Goal: Task Accomplishment & Management: Manage account settings

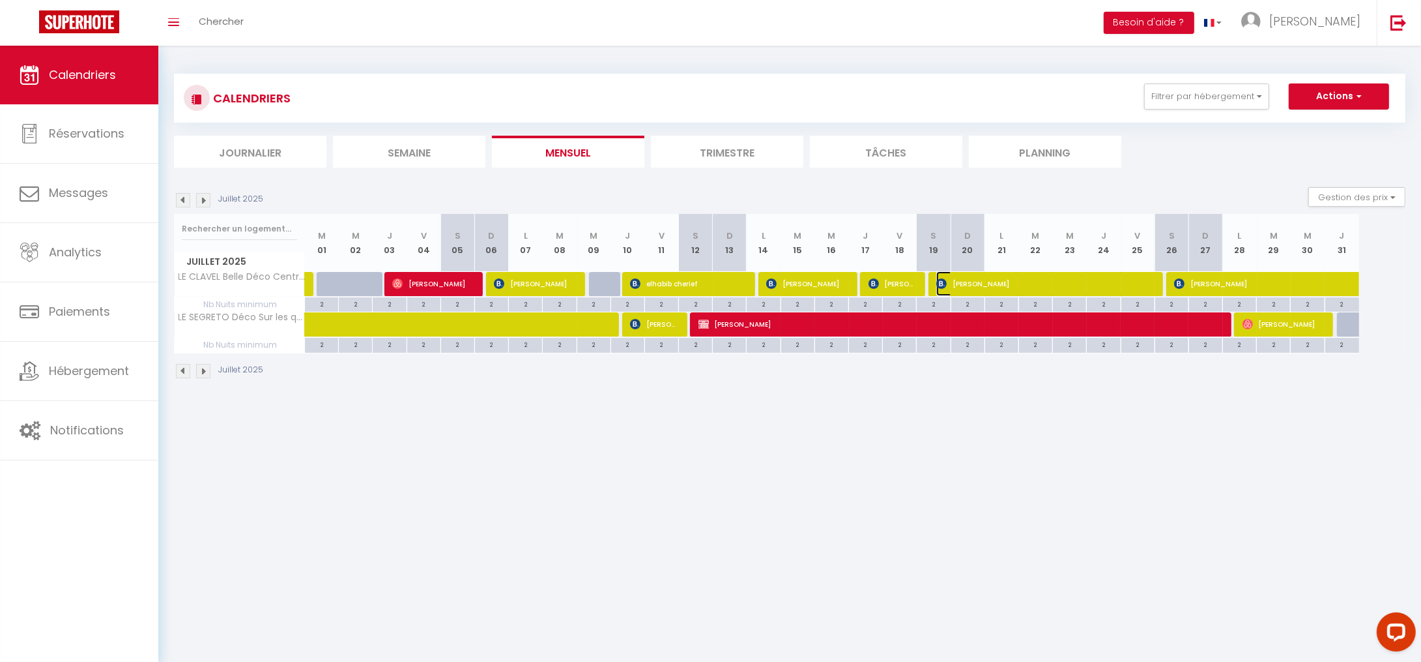
click at [1148, 287] on span "Verene Mader Giangaspero" at bounding box center [1044, 283] width 214 height 25
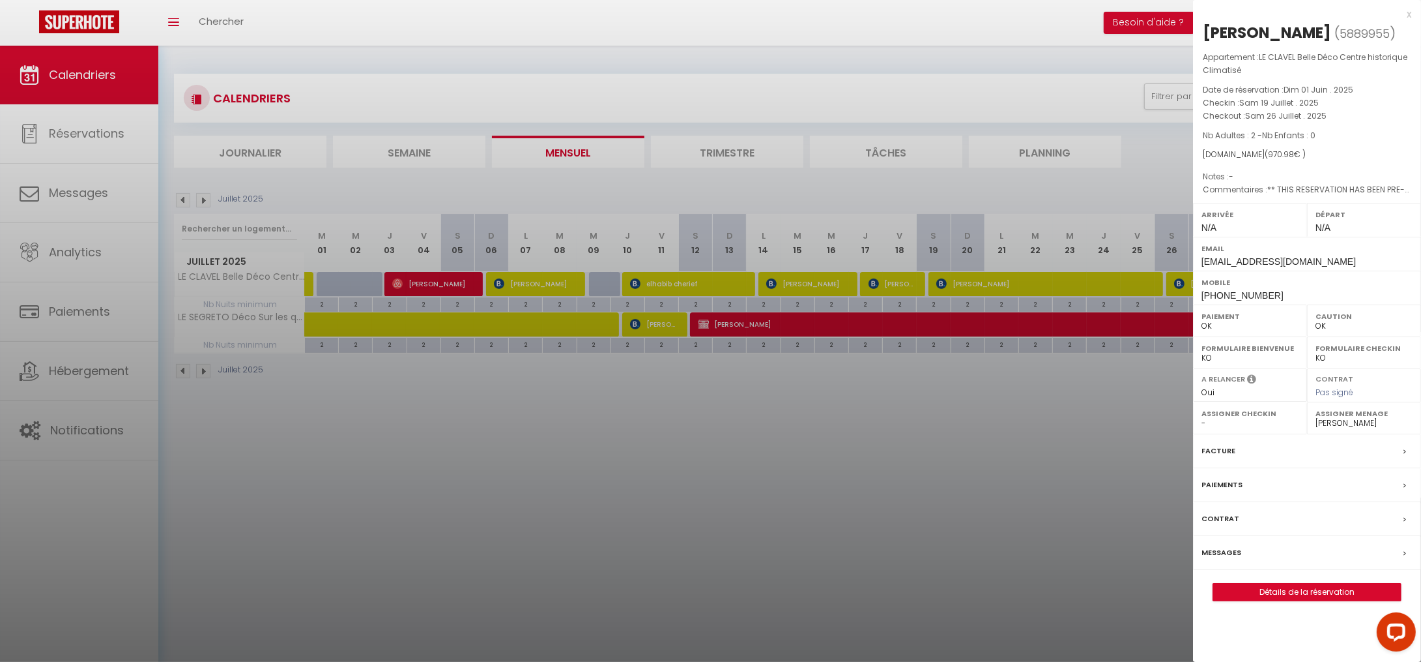
click at [1408, 15] on div "x" at bounding box center [1302, 15] width 218 height 16
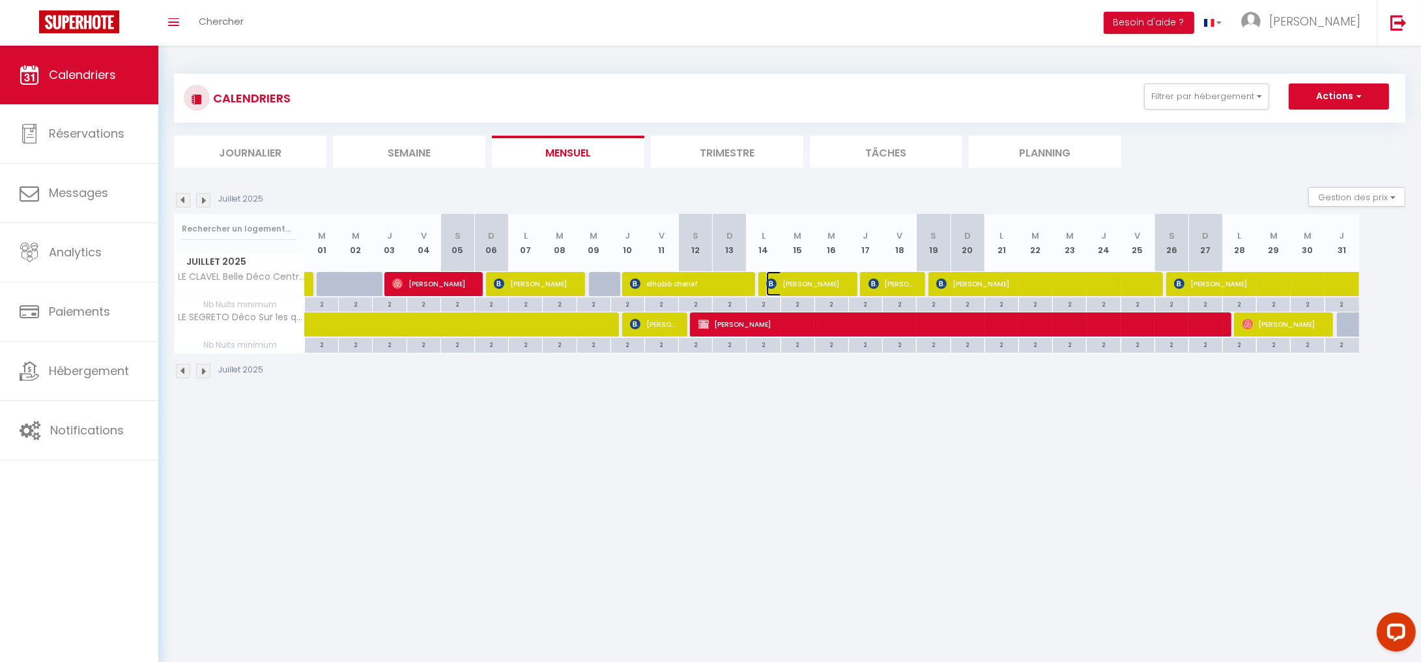
click at [845, 287] on span "Caroline Manivet" at bounding box center [805, 283] width 79 height 25
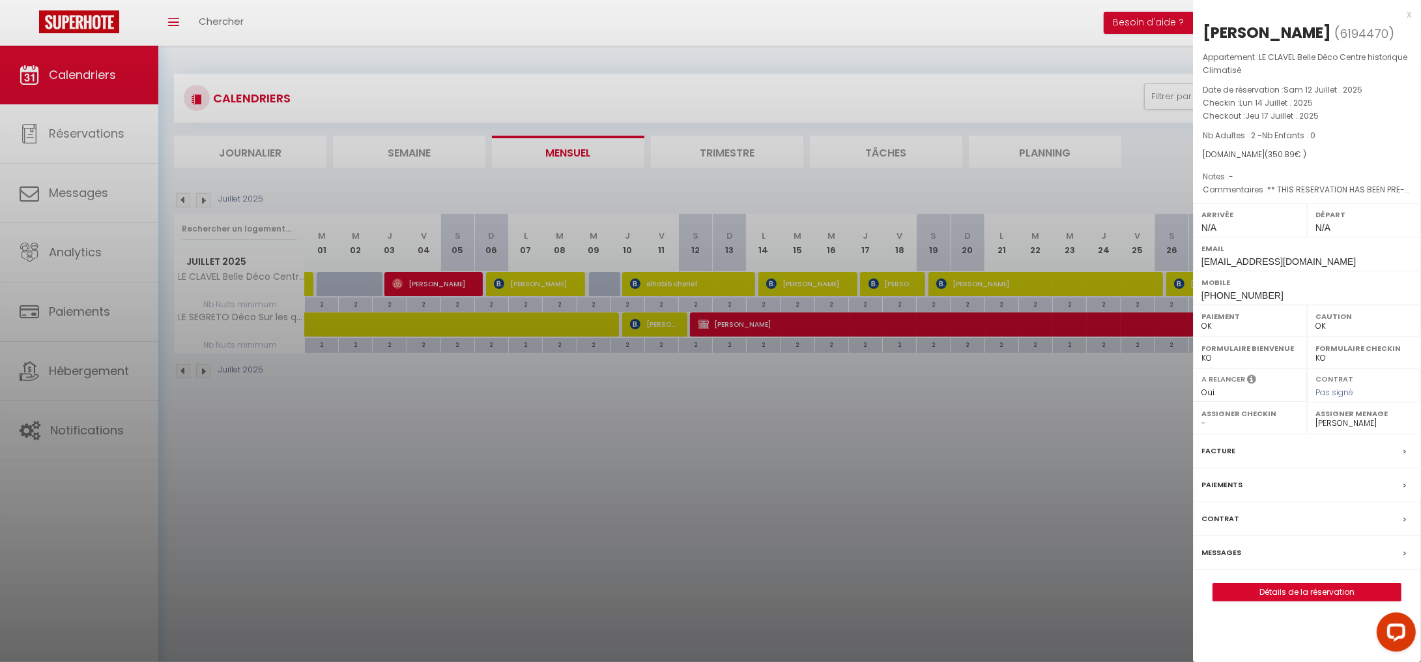
click at [1408, 17] on div "x" at bounding box center [1302, 15] width 218 height 16
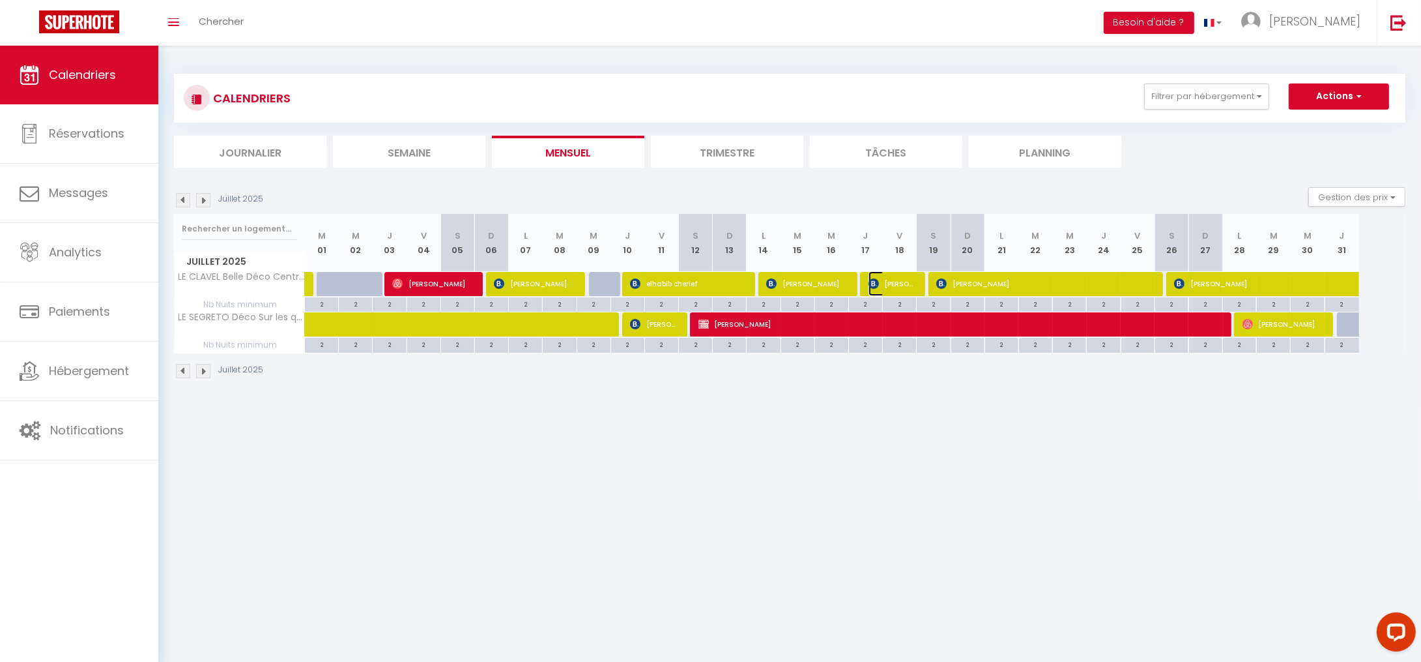
click at [900, 284] on span "Jerome Wolter" at bounding box center [891, 283] width 45 height 25
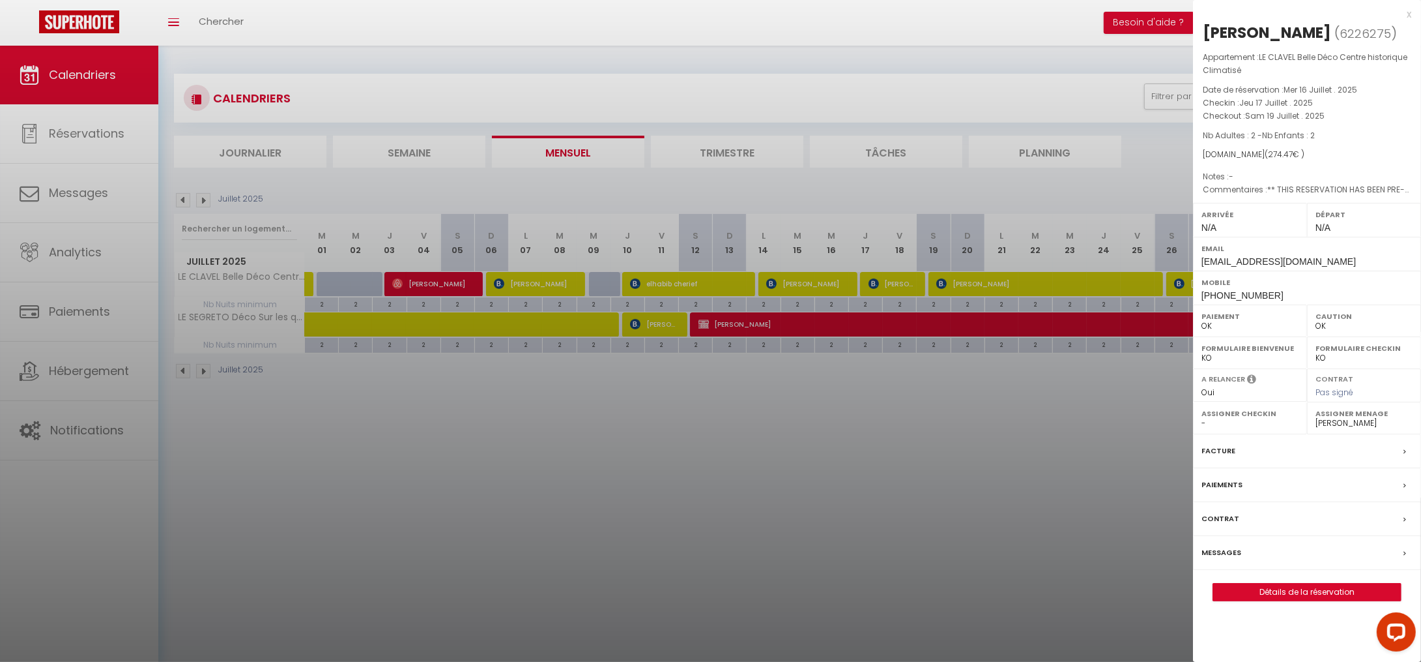
click at [1408, 15] on div "x" at bounding box center [1302, 15] width 218 height 16
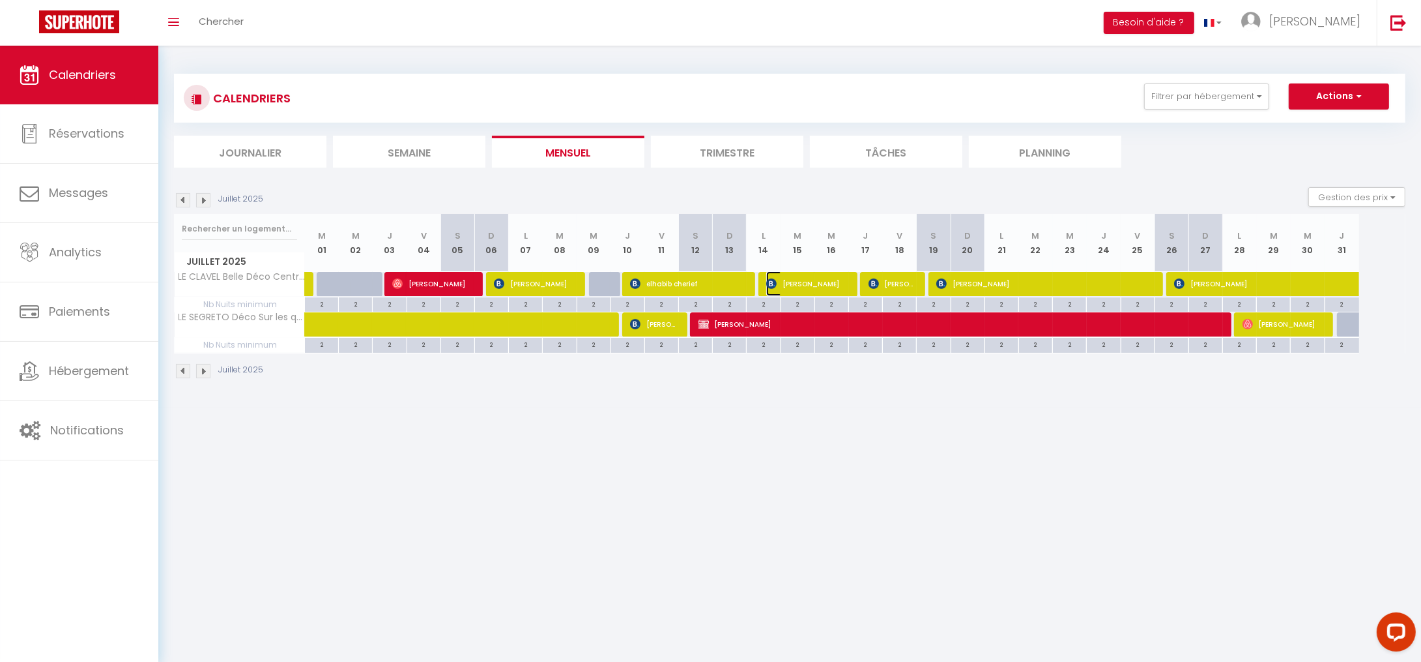
click at [838, 287] on span "Caroline Manivet" at bounding box center [805, 283] width 79 height 25
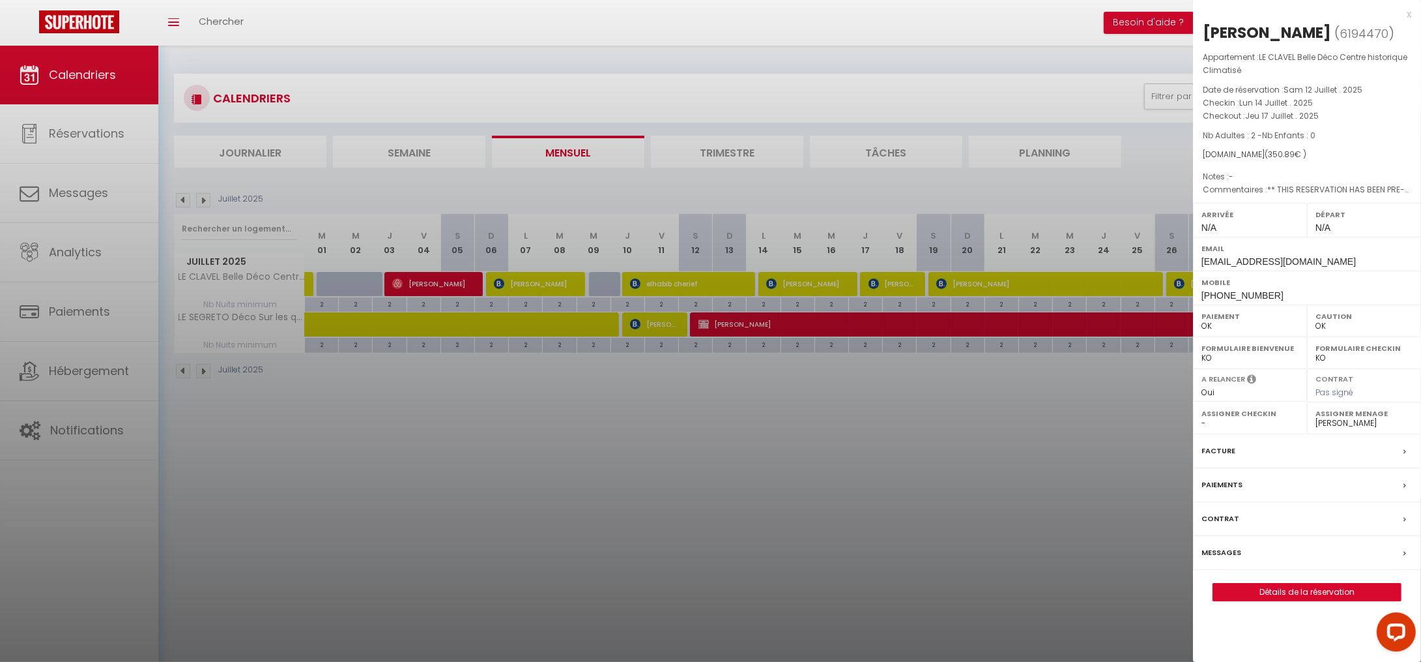
click at [1409, 14] on div "x" at bounding box center [1302, 15] width 218 height 16
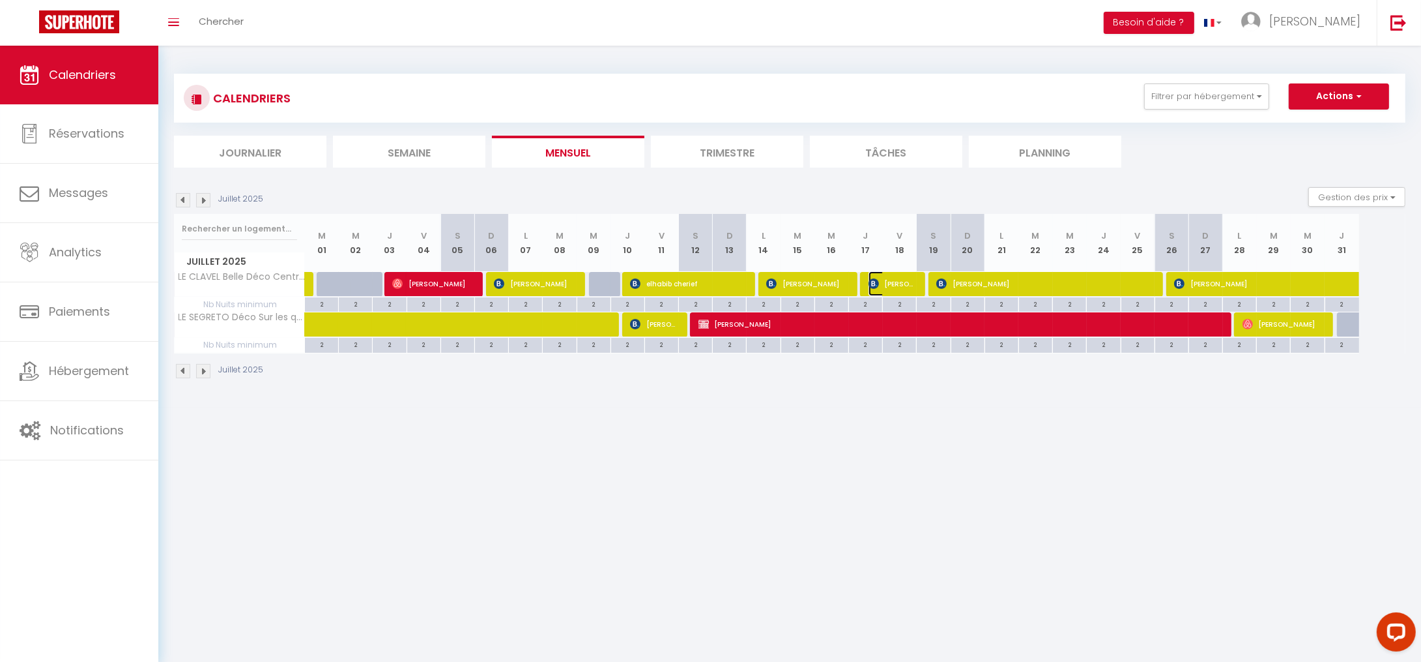
click at [909, 284] on span "Jerome Wolter" at bounding box center [891, 283] width 45 height 25
select select "22350"
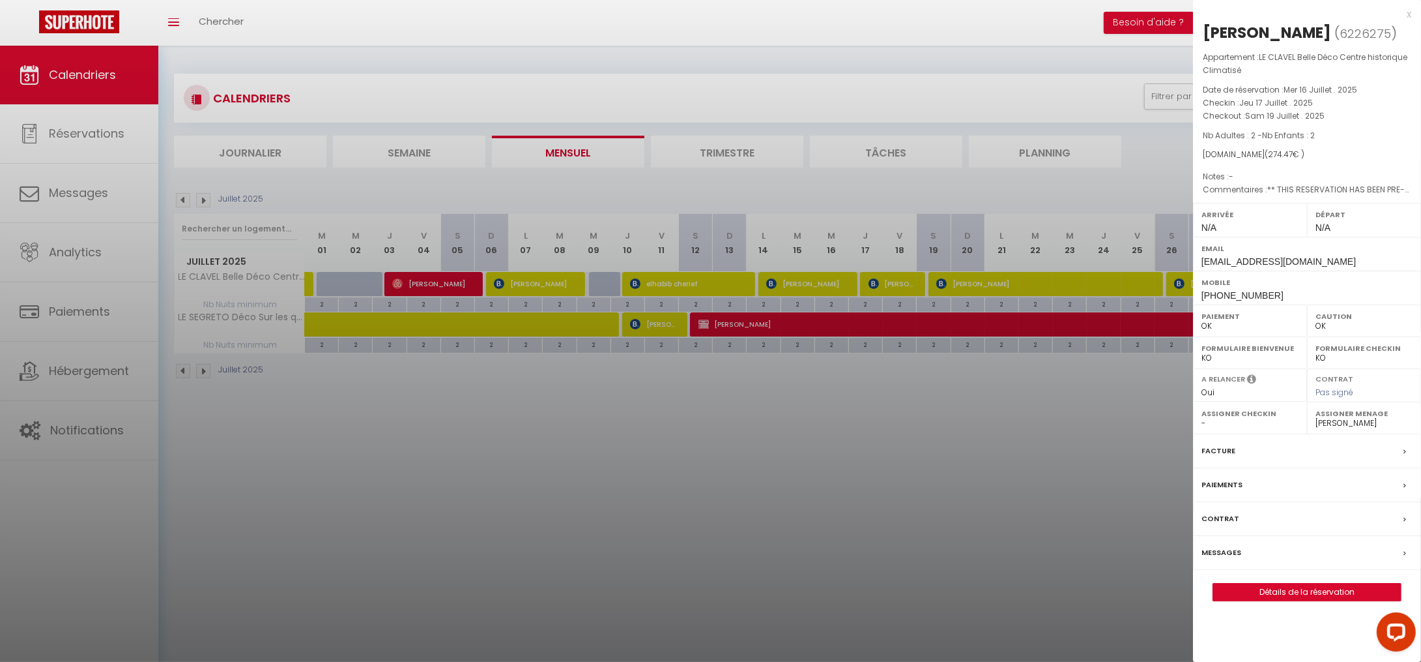
click at [1408, 16] on div "x" at bounding box center [1302, 15] width 218 height 16
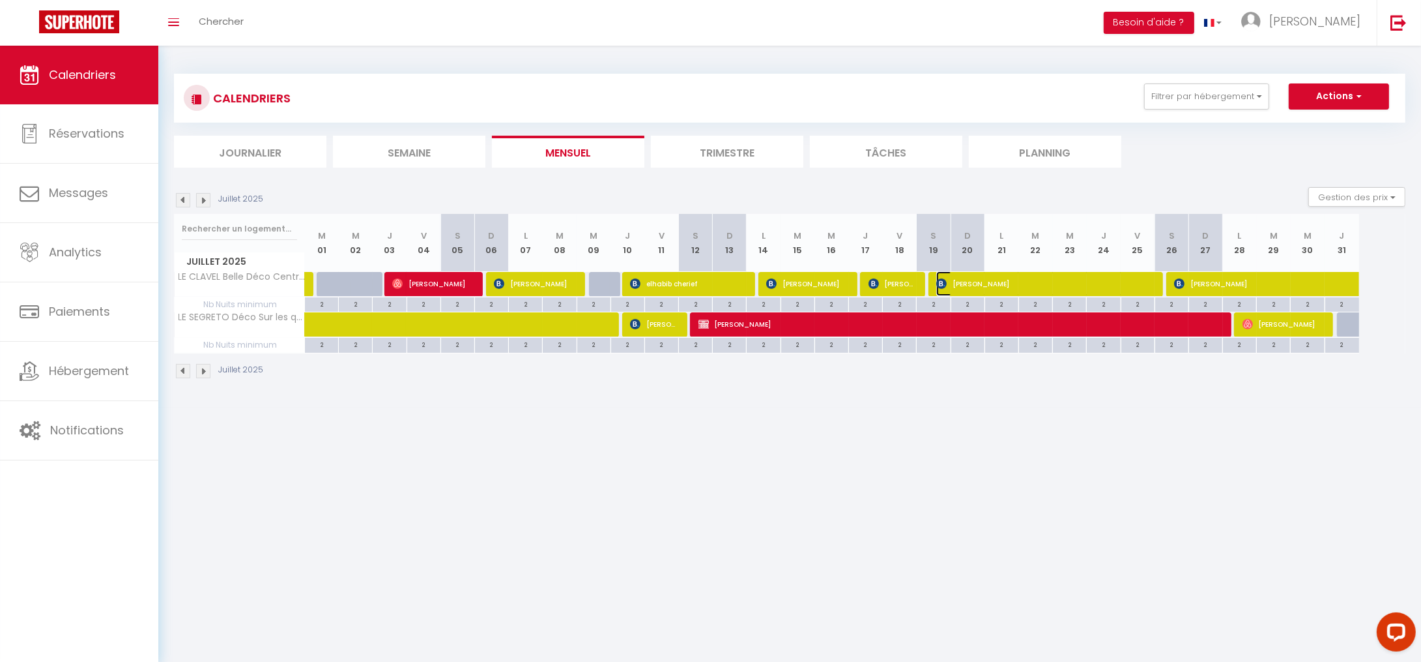
click at [970, 287] on span "Verene Mader Giangaspero" at bounding box center [1044, 283] width 214 height 25
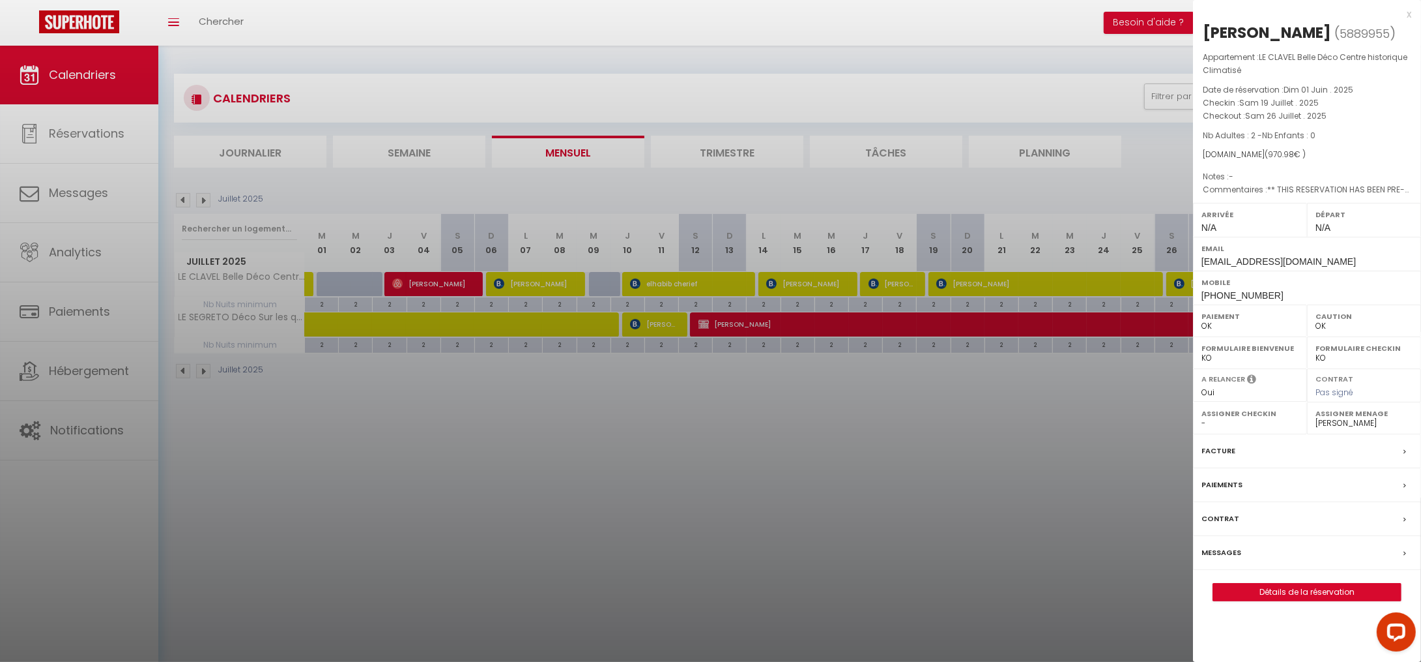
click at [1406, 16] on div "x" at bounding box center [1302, 15] width 218 height 16
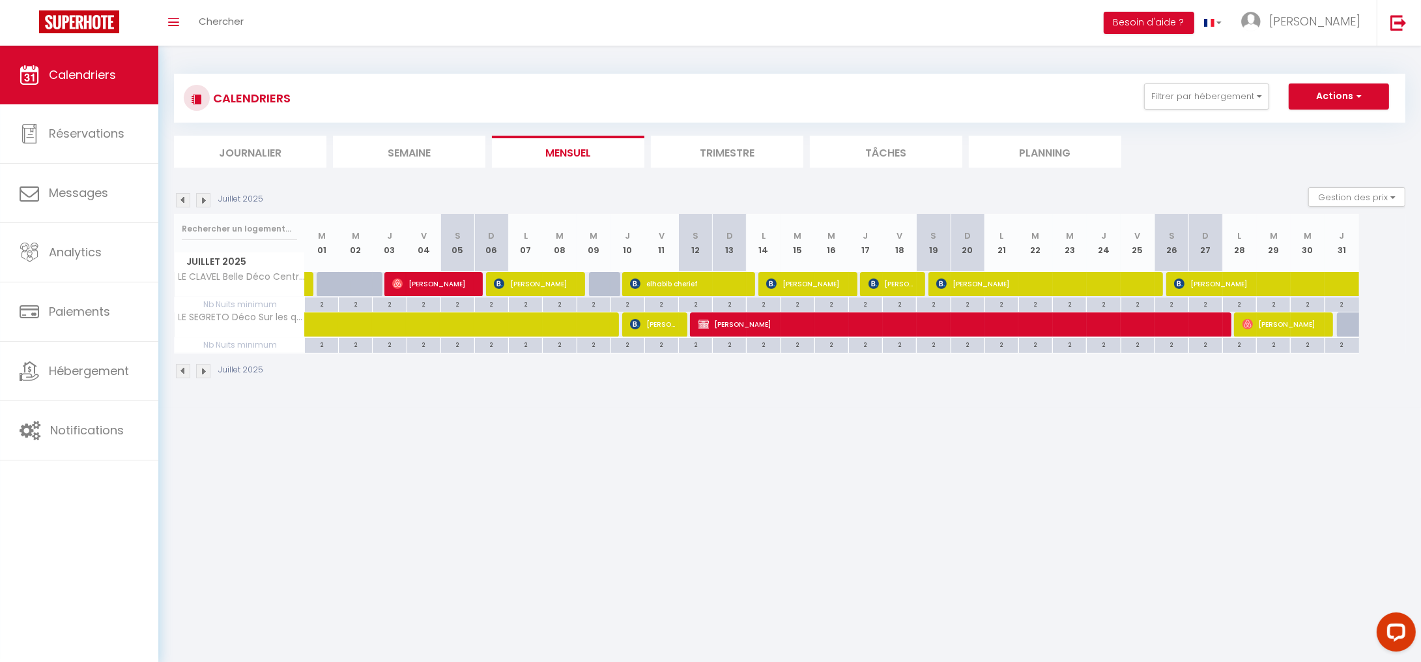
click at [671, 484] on body "Questions et aide sur la MIGRATION - Salle Zoom ouverte de 13 à 14h puis de 17h…" at bounding box center [710, 377] width 1421 height 662
click at [413, 453] on body "Questions et aide sur la MIGRATION - Salle Zoom ouverte de 13 à 14h puis de 17h…" at bounding box center [710, 377] width 1421 height 662
click at [306, 279] on link at bounding box center [308, 284] width 7 height 25
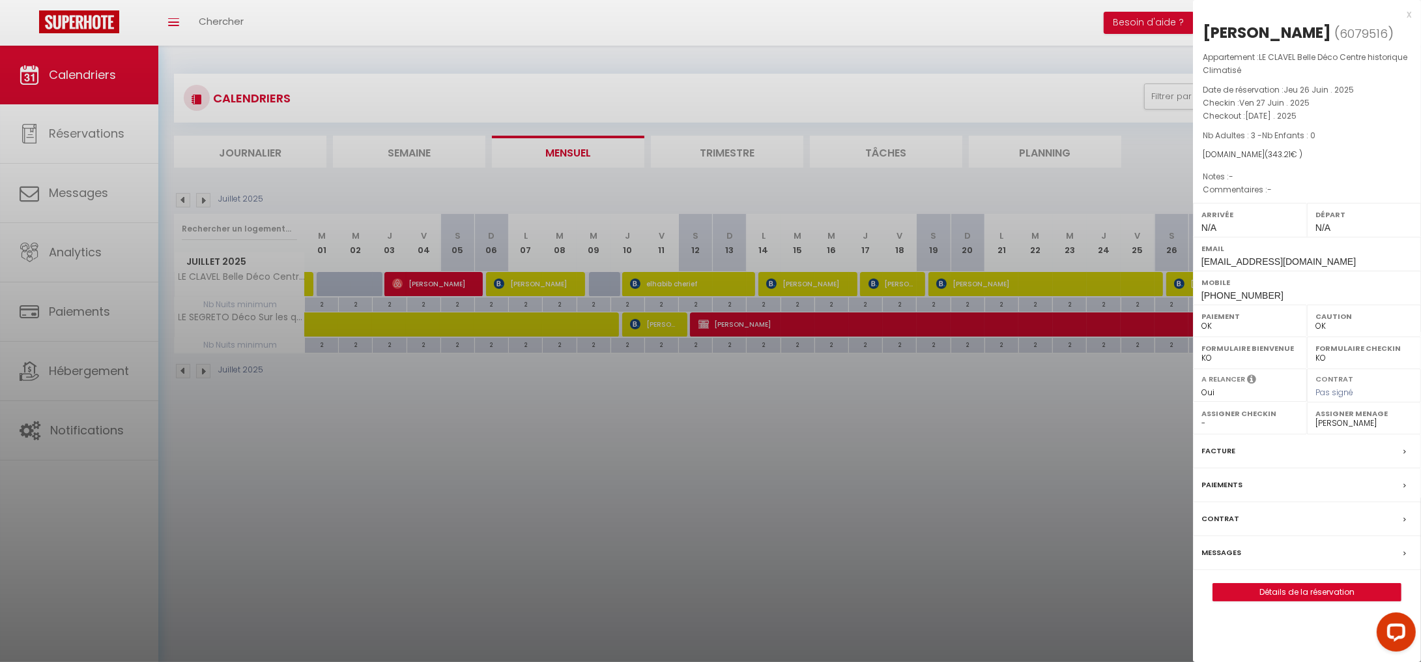
click at [1410, 12] on div "x" at bounding box center [1302, 15] width 218 height 16
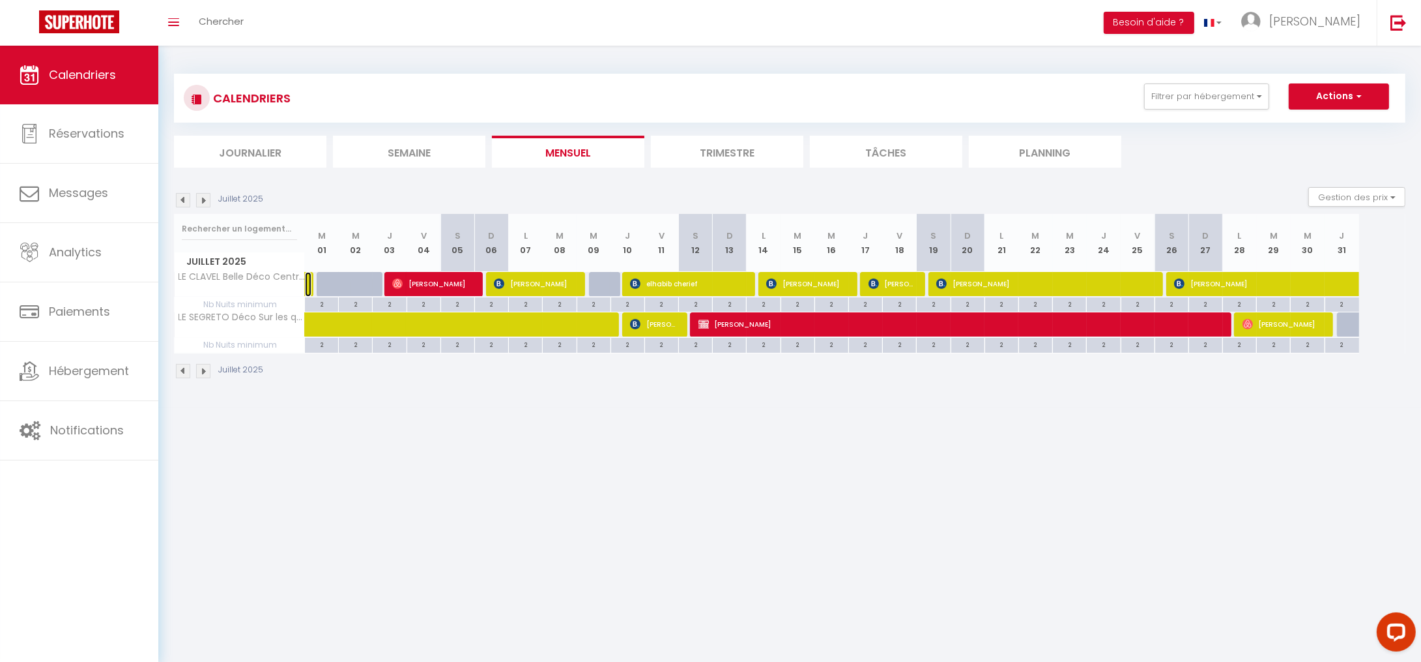
click at [308, 283] on link at bounding box center [308, 284] width 7 height 25
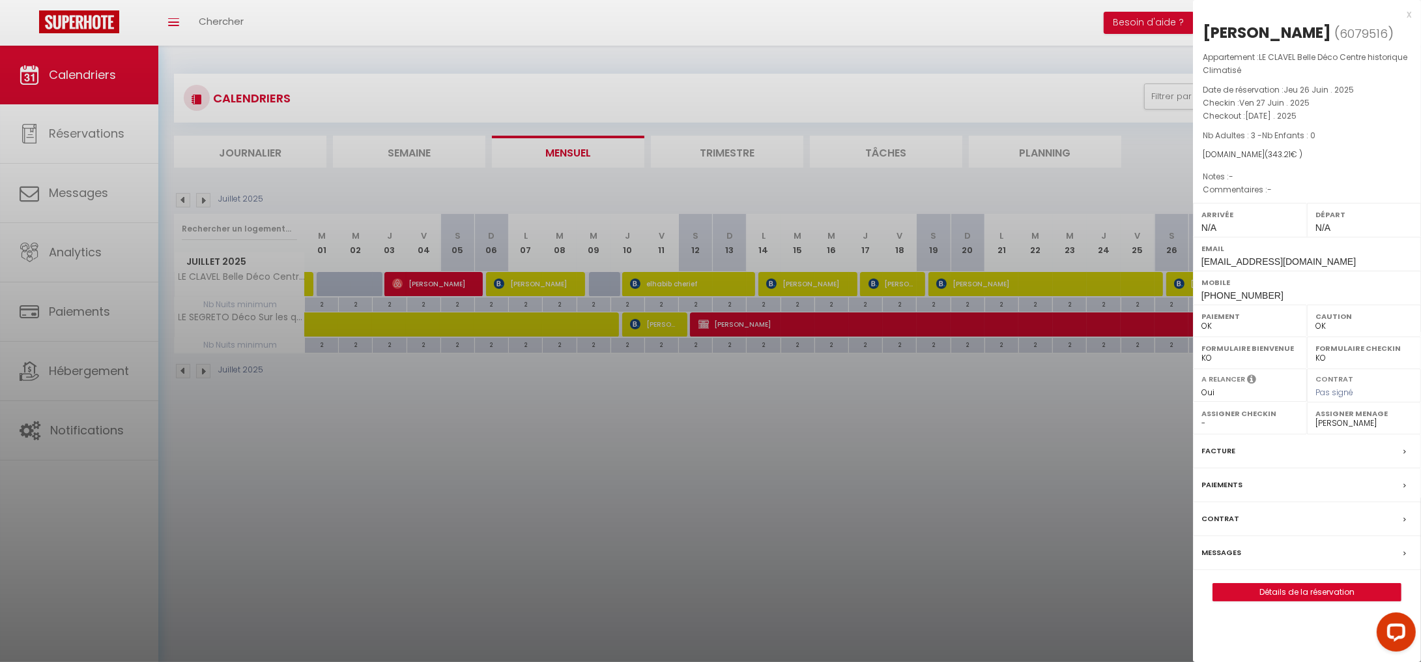
click at [1408, 14] on div "x" at bounding box center [1302, 15] width 218 height 16
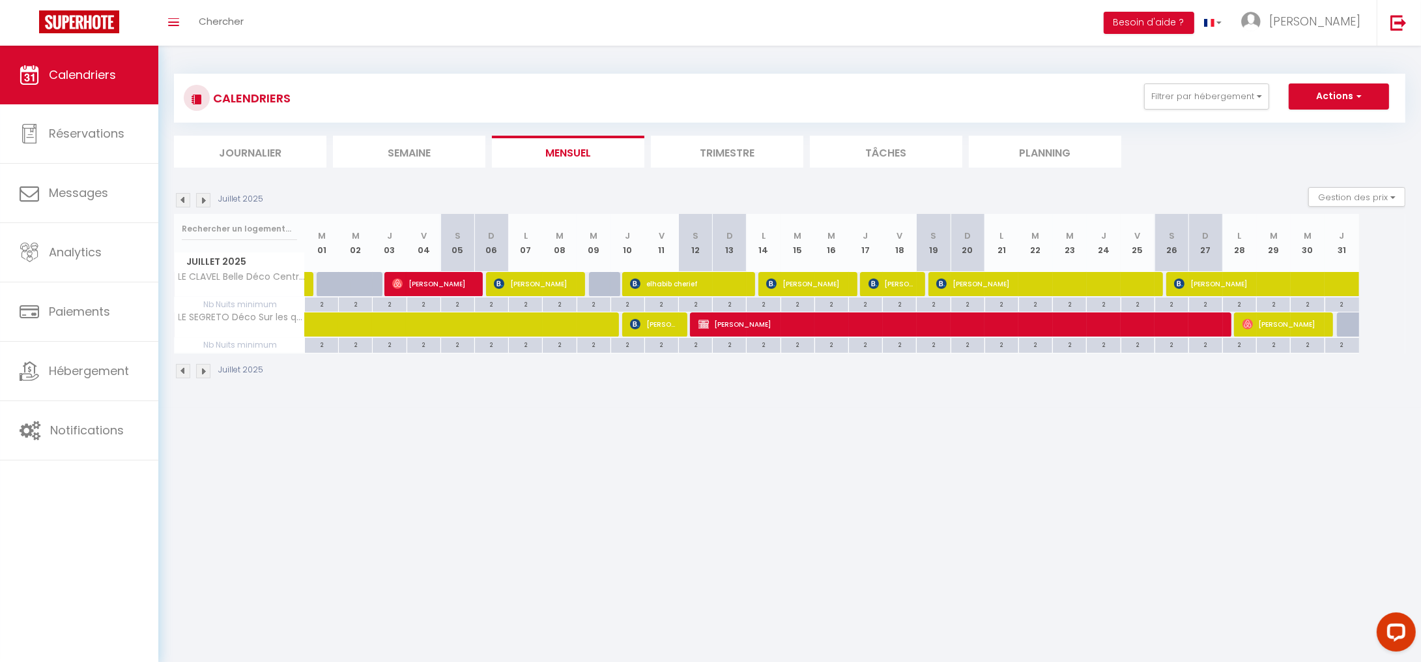
click at [555, 474] on body "Questions et aide sur la MIGRATION - Salle Zoom ouverte de 13 à 14h puis de 17h…" at bounding box center [710, 377] width 1421 height 662
click at [181, 373] on img at bounding box center [183, 371] width 14 height 14
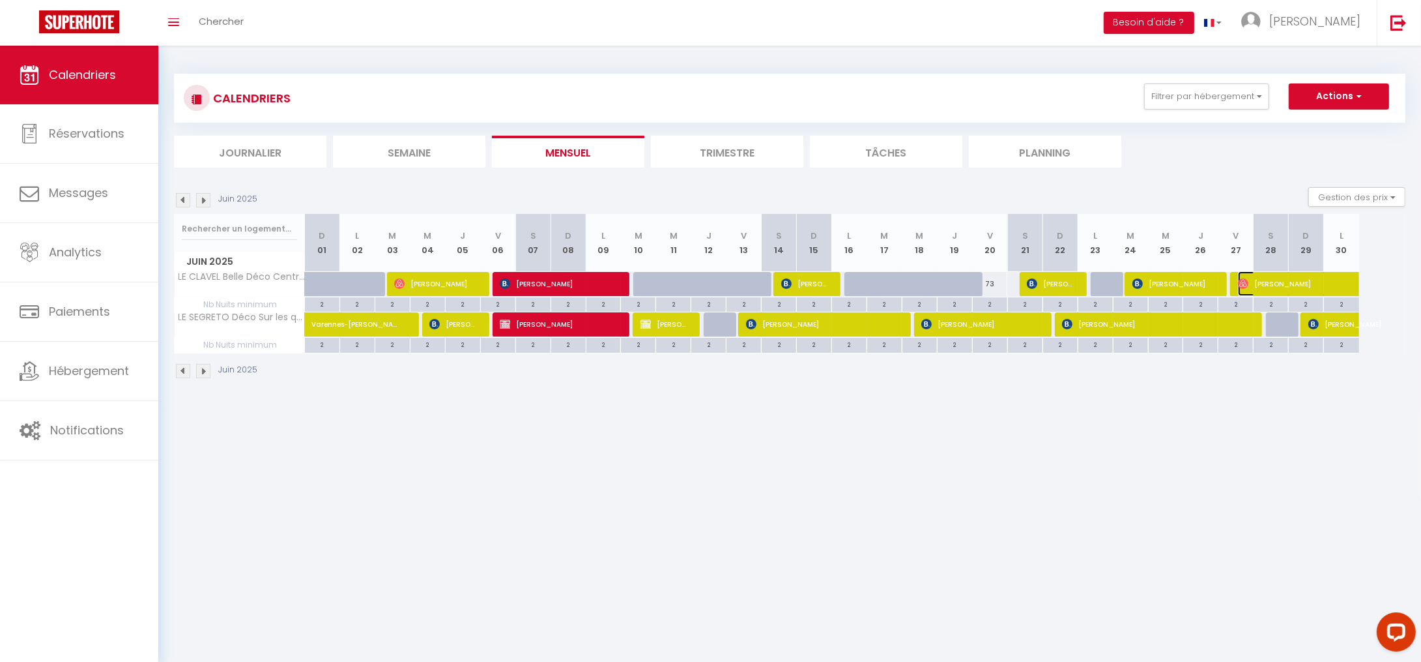
click at [1328, 284] on span "Halison Felipe" at bounding box center [1298, 283] width 120 height 25
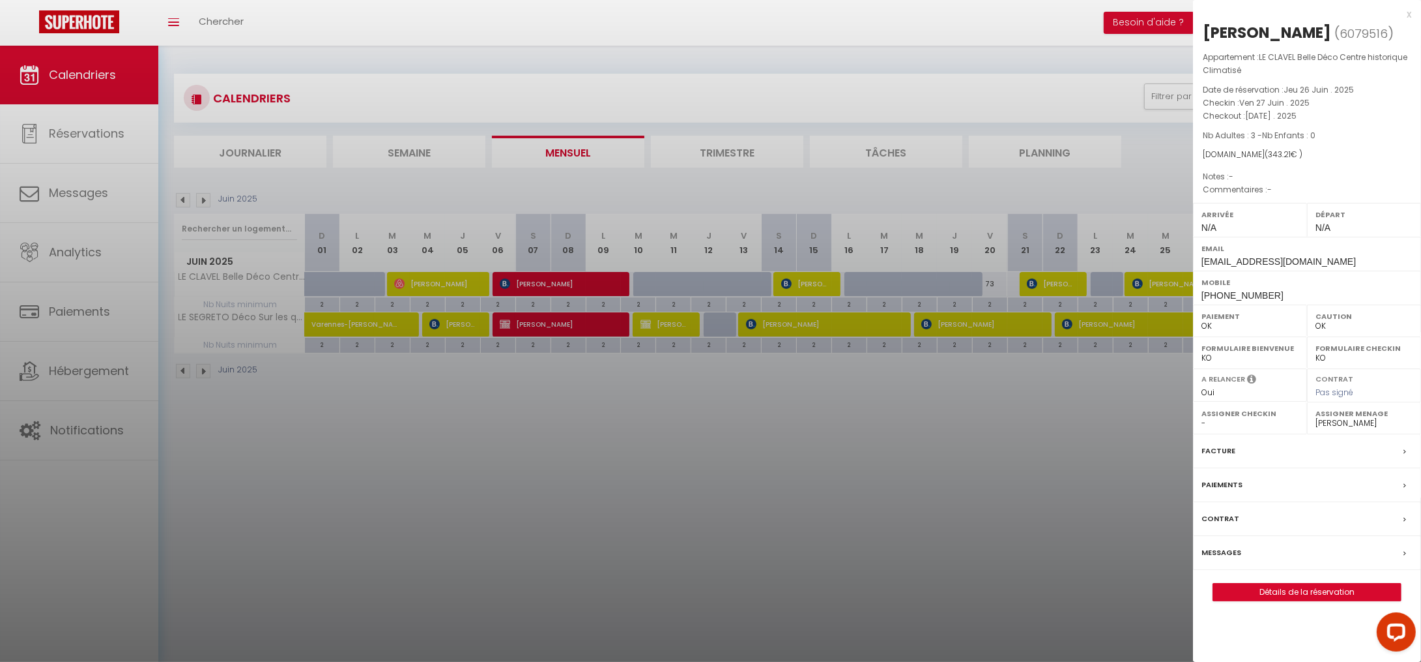
click at [1409, 17] on div "x" at bounding box center [1302, 15] width 218 height 16
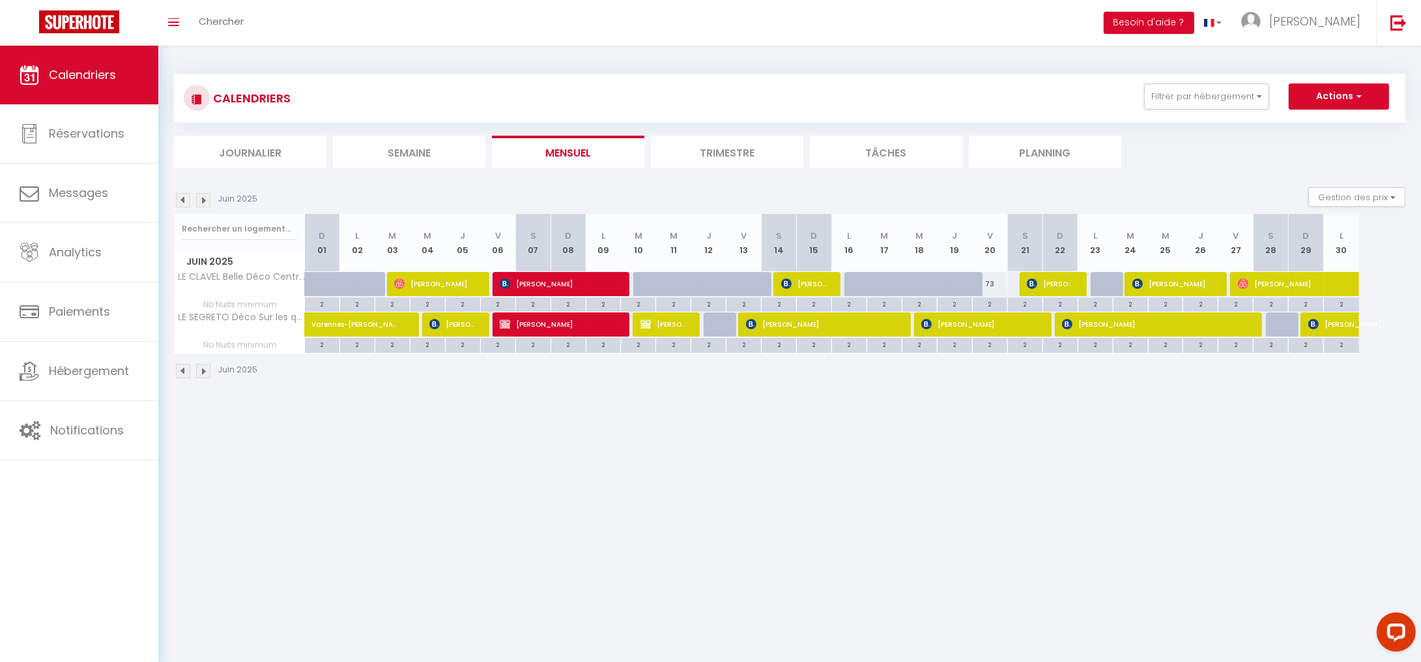
click at [466, 539] on body "Questions et aide sur la MIGRATION - Salle Zoom ouverte de 13 à 14h puis de 17h…" at bounding box center [710, 377] width 1421 height 662
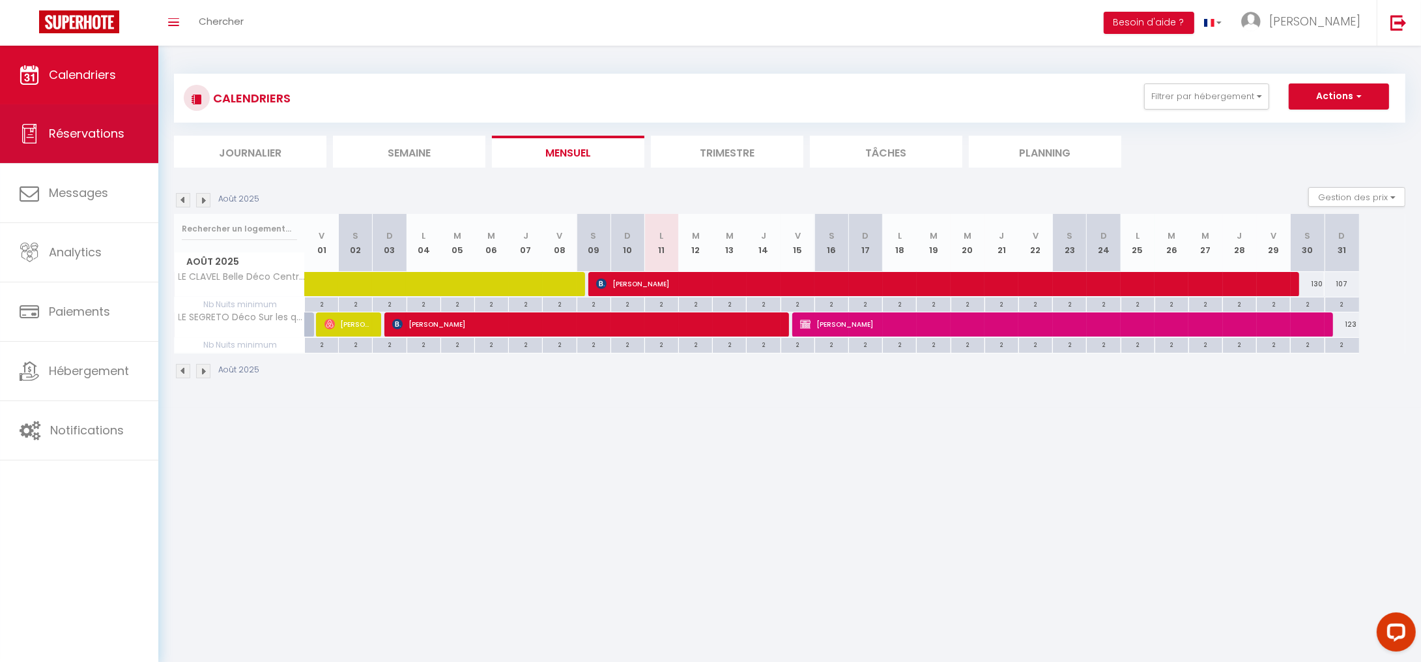
click at [87, 132] on span "Réservations" at bounding box center [87, 133] width 76 height 16
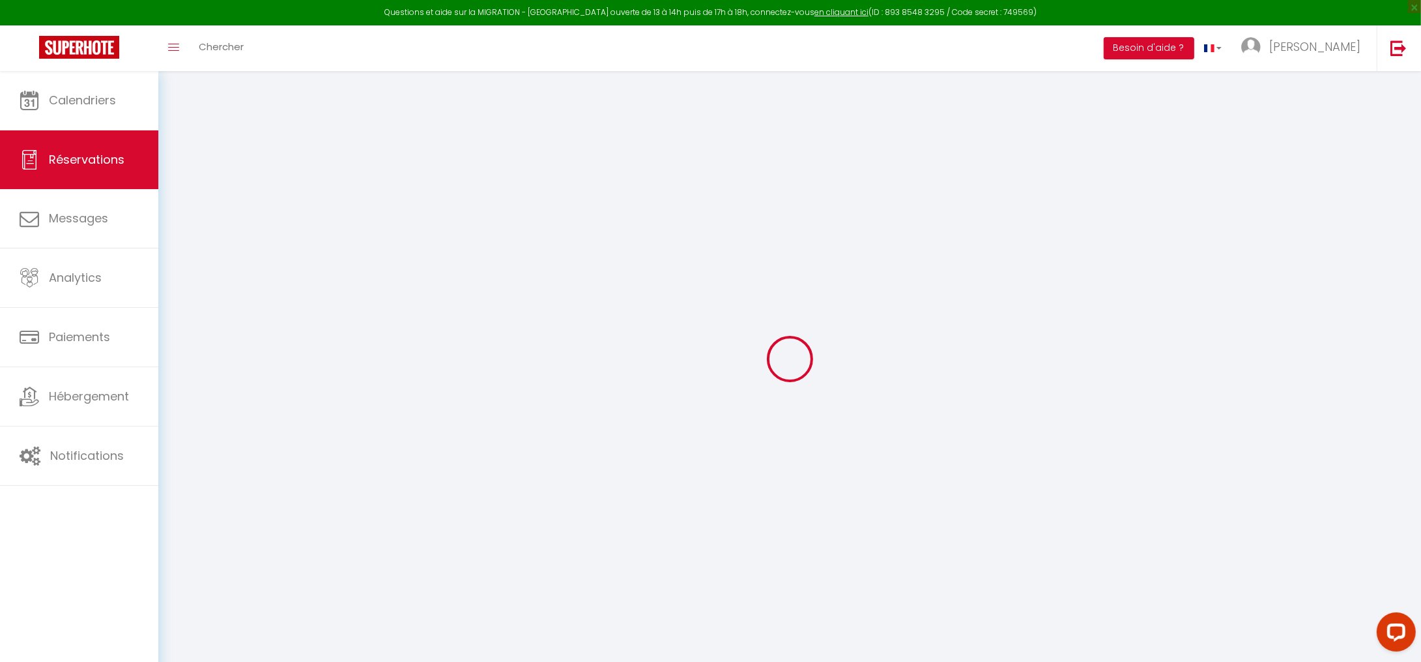
select select "all"
select select
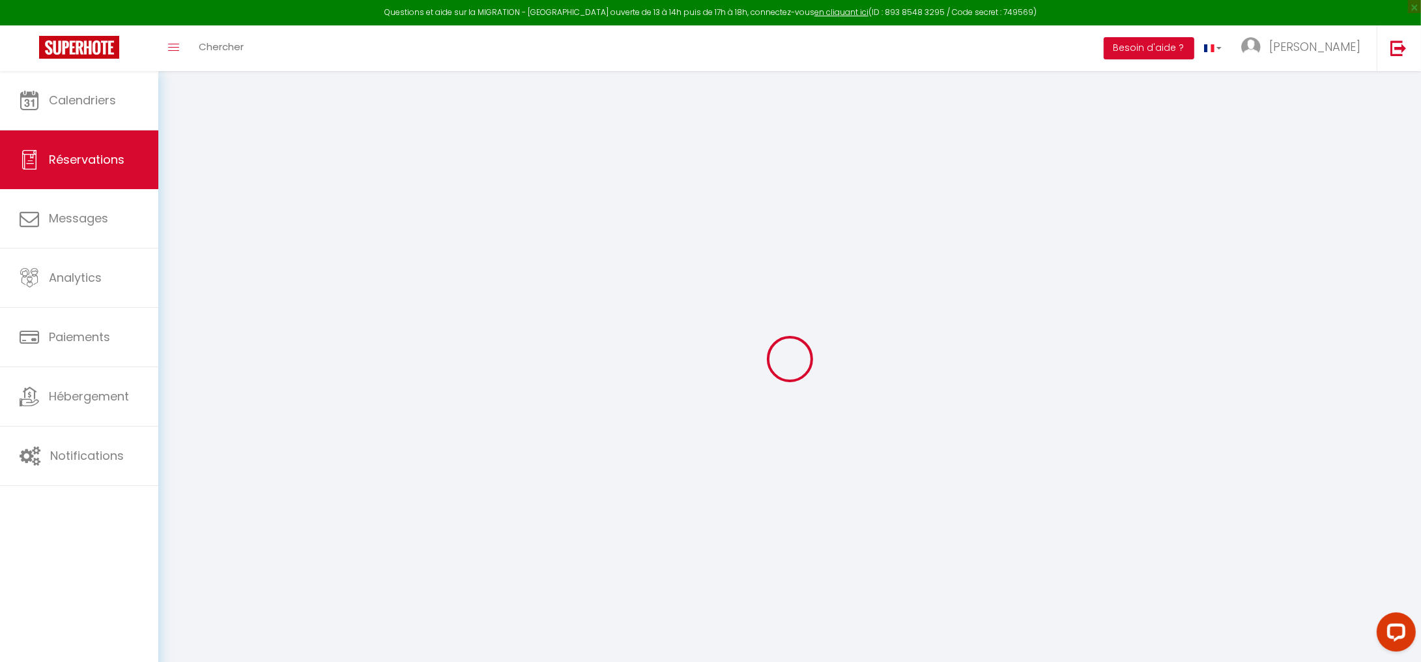
select select
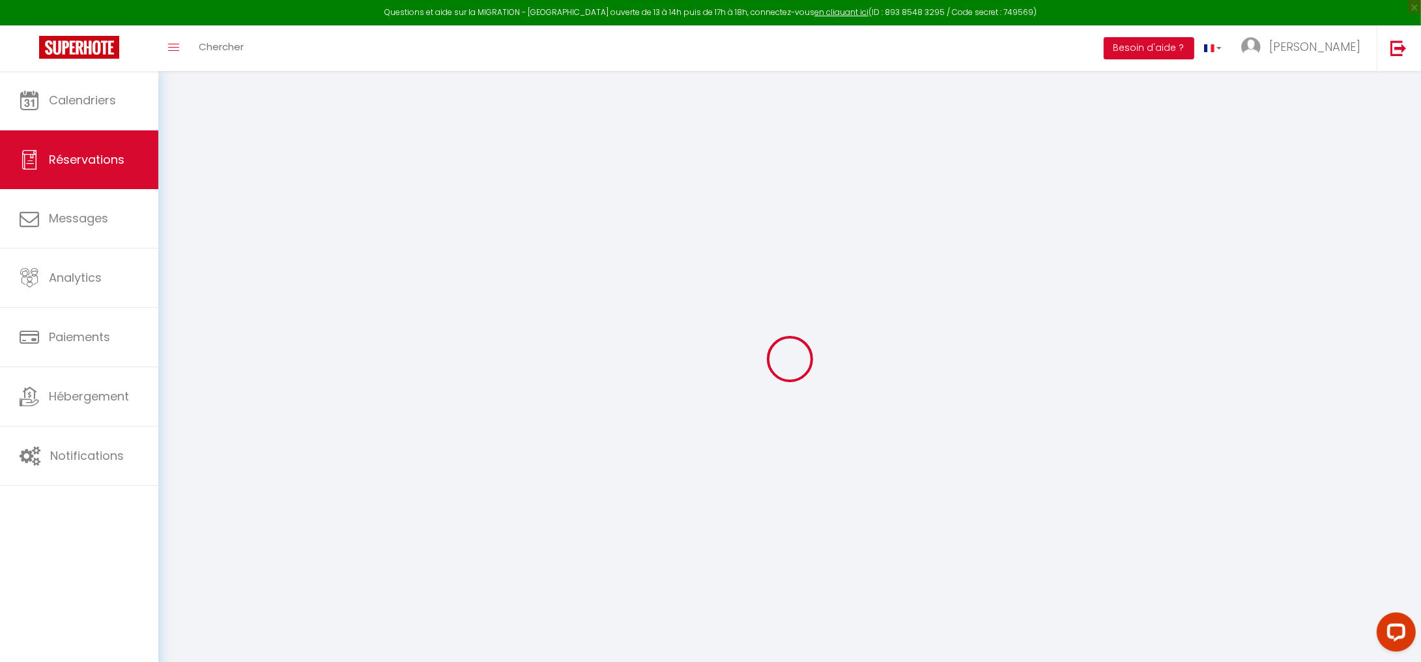
select select
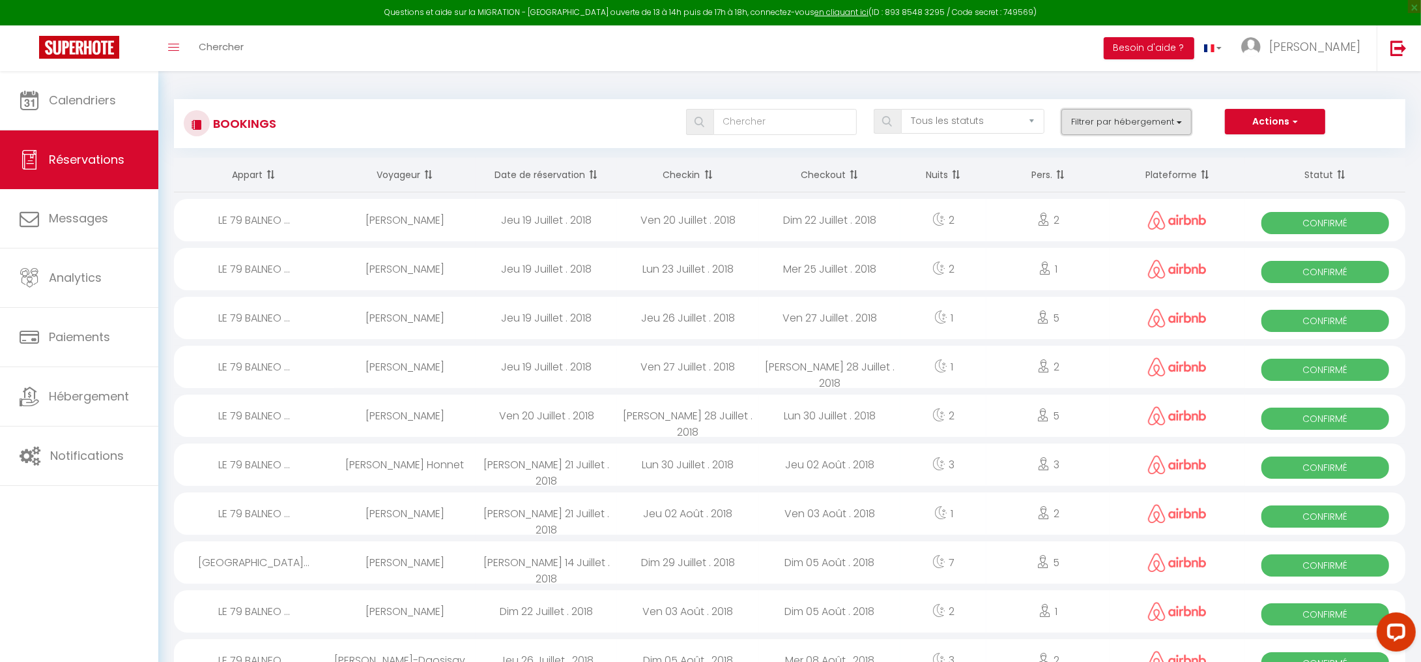
click at [1184, 128] on button "Filtrer par hébergement" at bounding box center [1127, 122] width 130 height 26
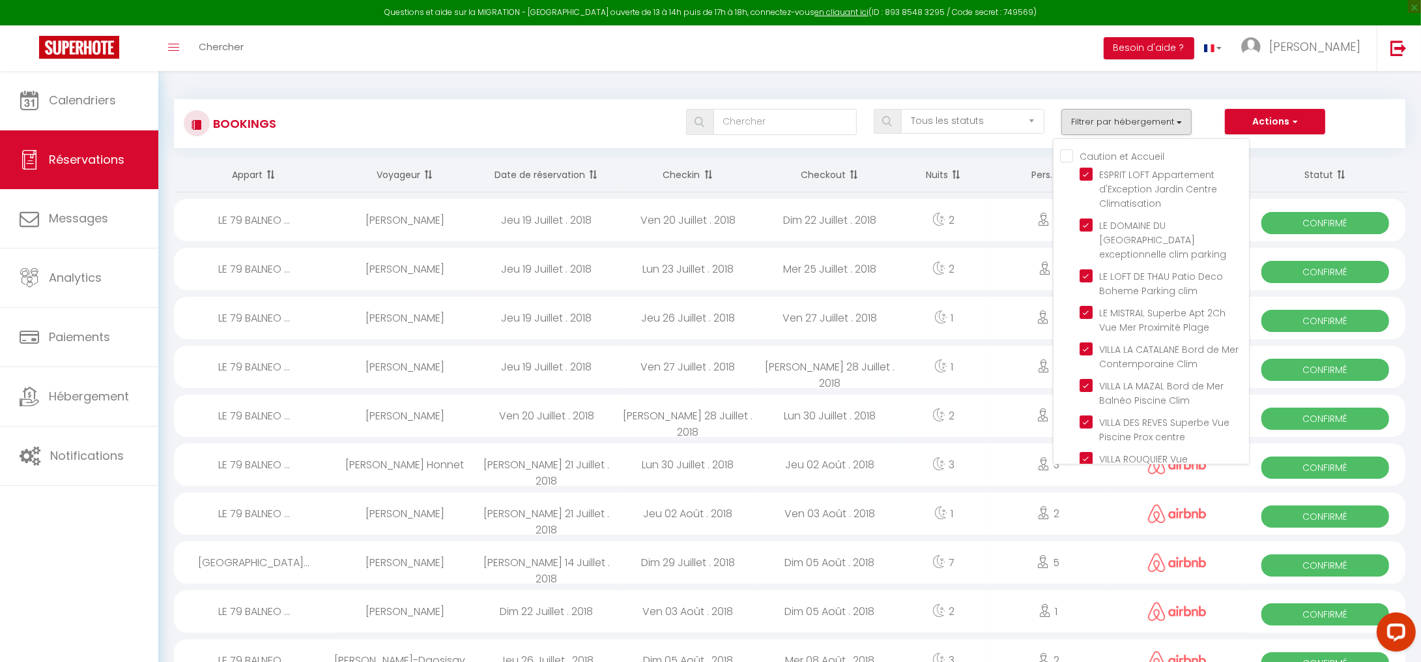
click at [1074, 154] on Accueil "Caution et Accueil" at bounding box center [1154, 155] width 189 height 13
checkbox Accueil "true"
select select
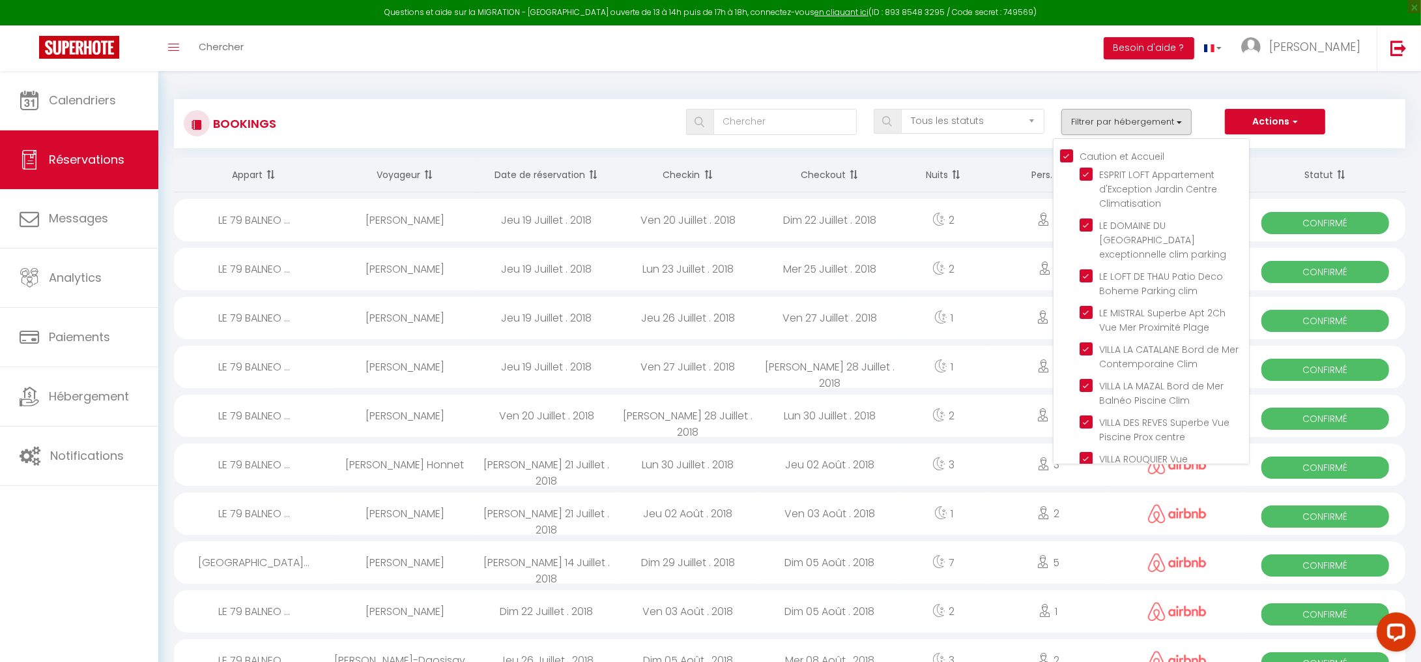
select select
checkbox Accueil "true"
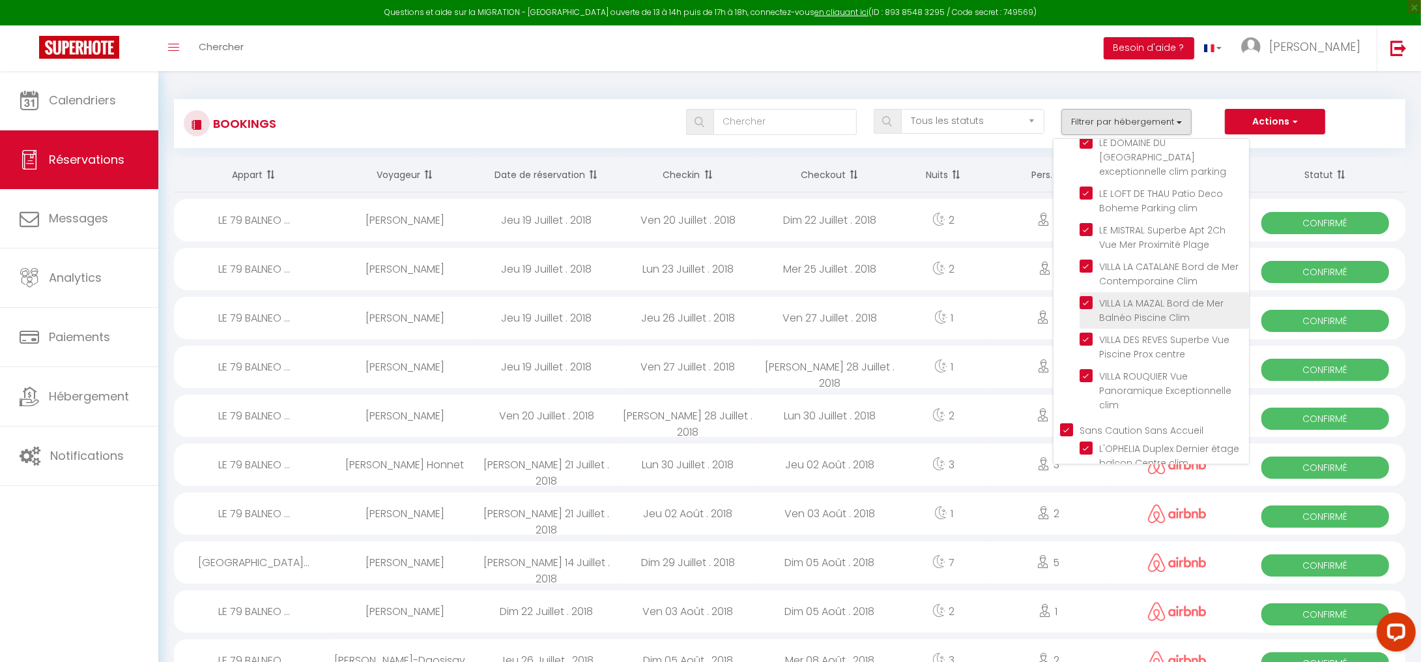
scroll to position [133, 0]
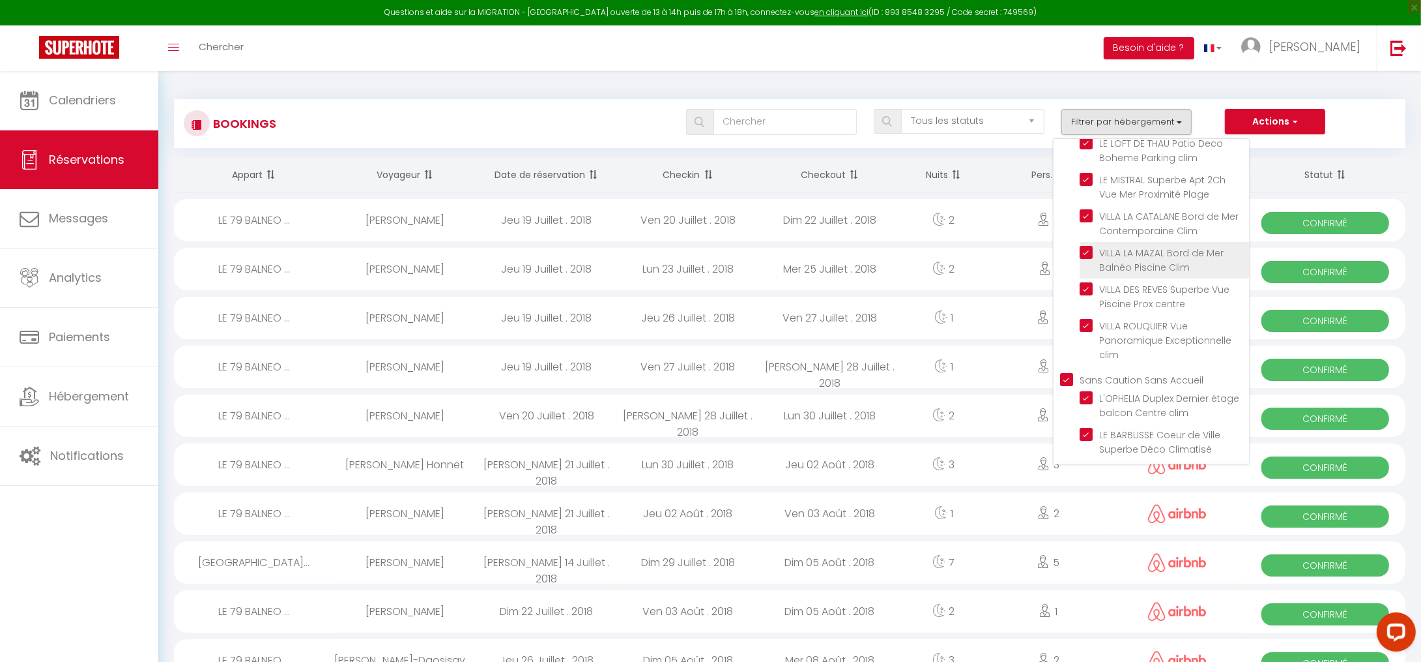
select select
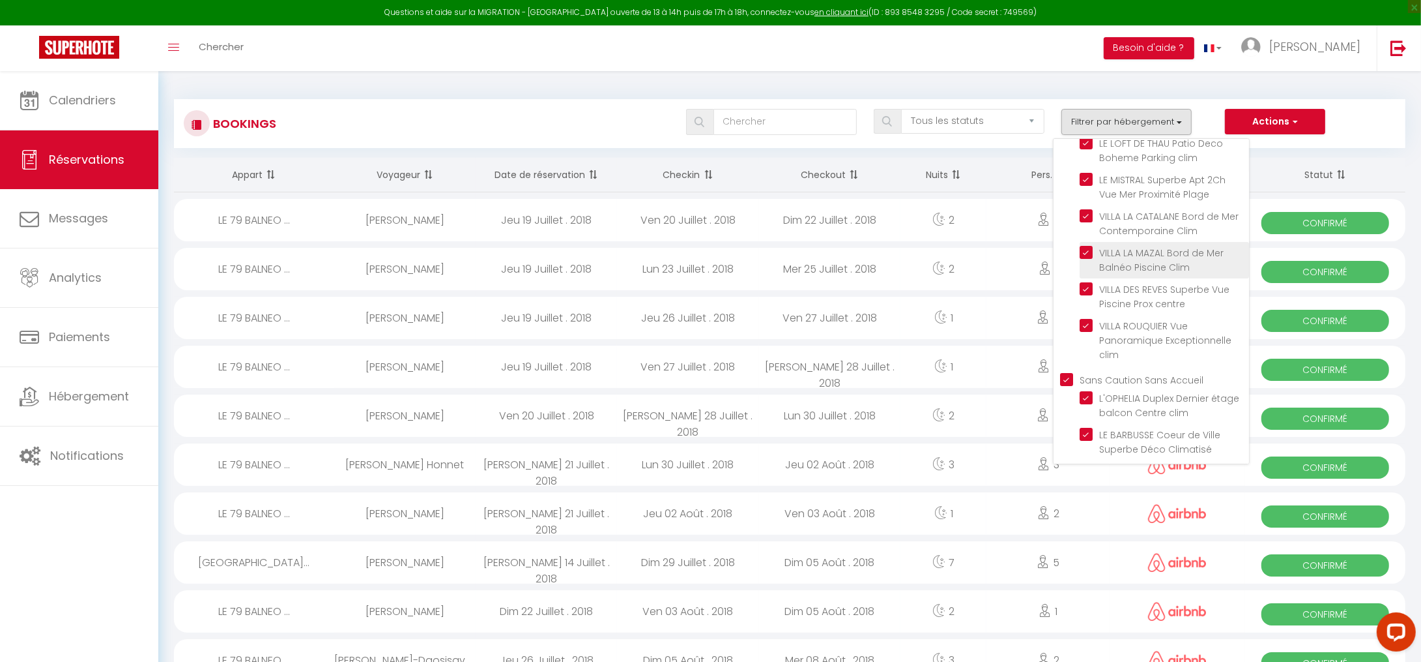
select select
click at [1070, 372] on Accueil "Sans Caution Sans Accueil" at bounding box center [1154, 378] width 189 height 13
checkbox Accueil "false"
select select
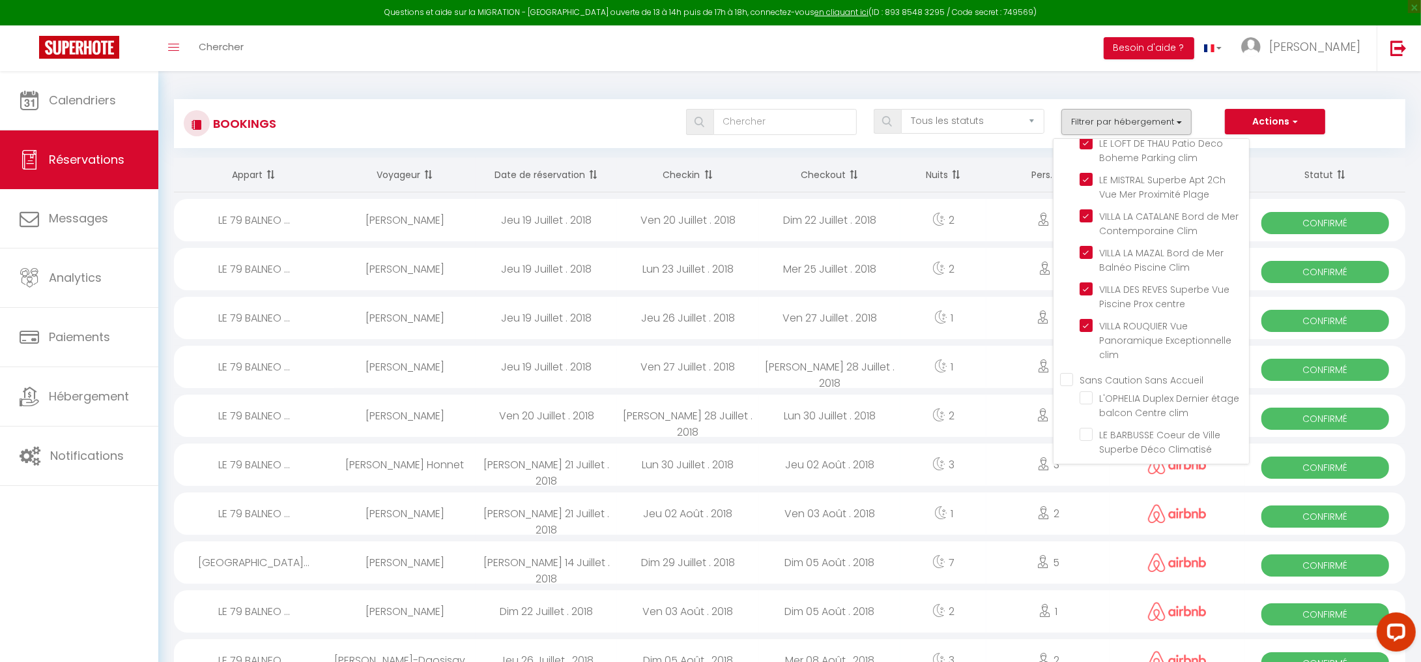
select select
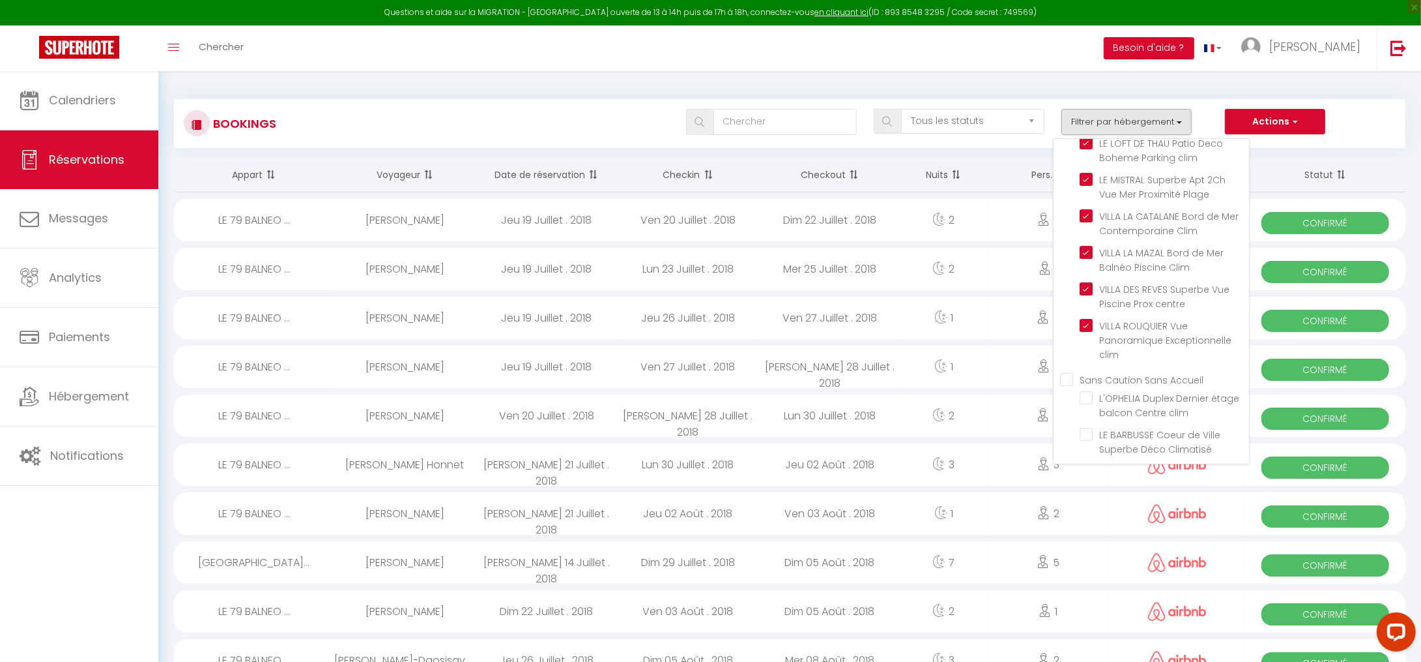
select select
checkbox input "false"
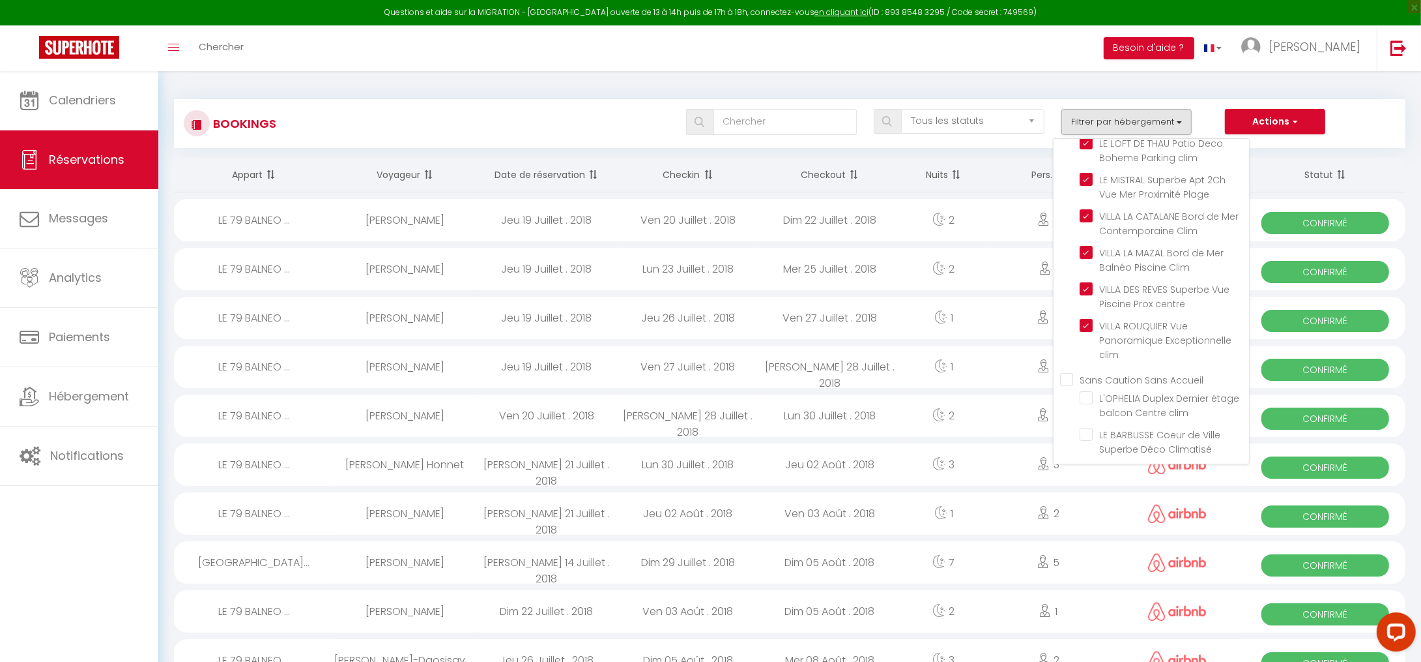
checkbox input "false"
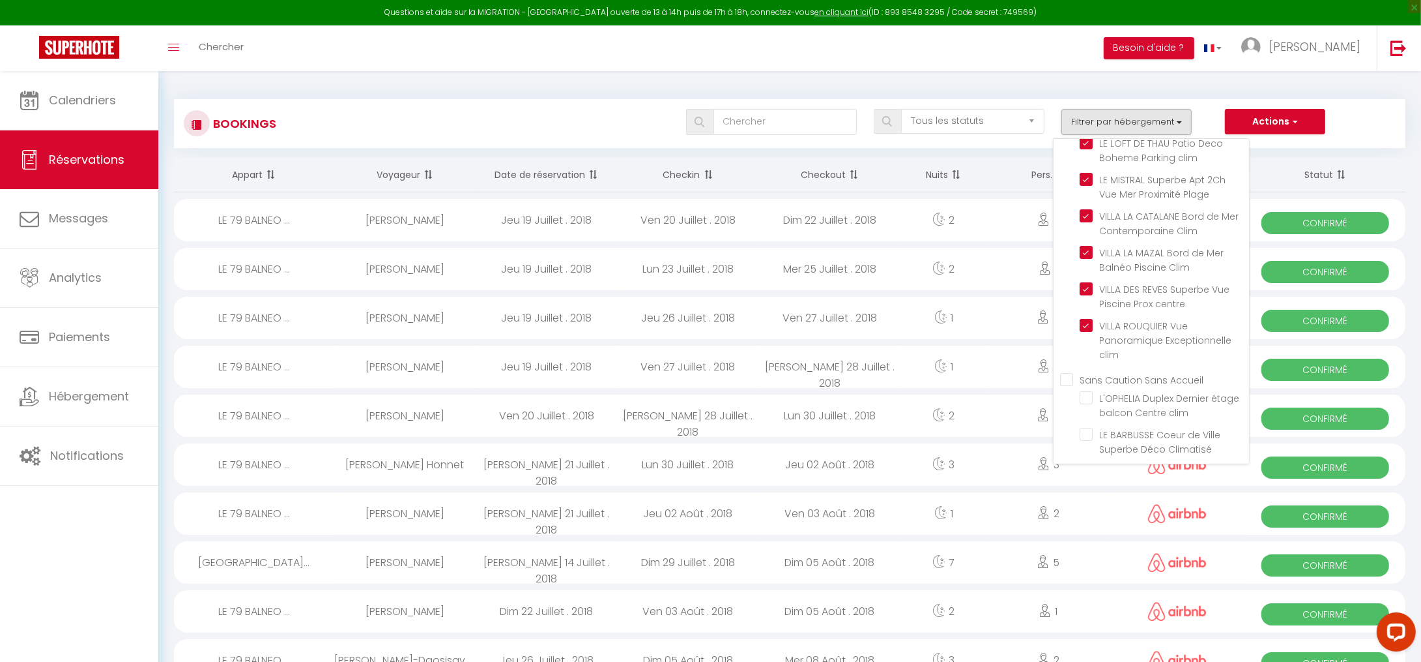
checkbox input "false"
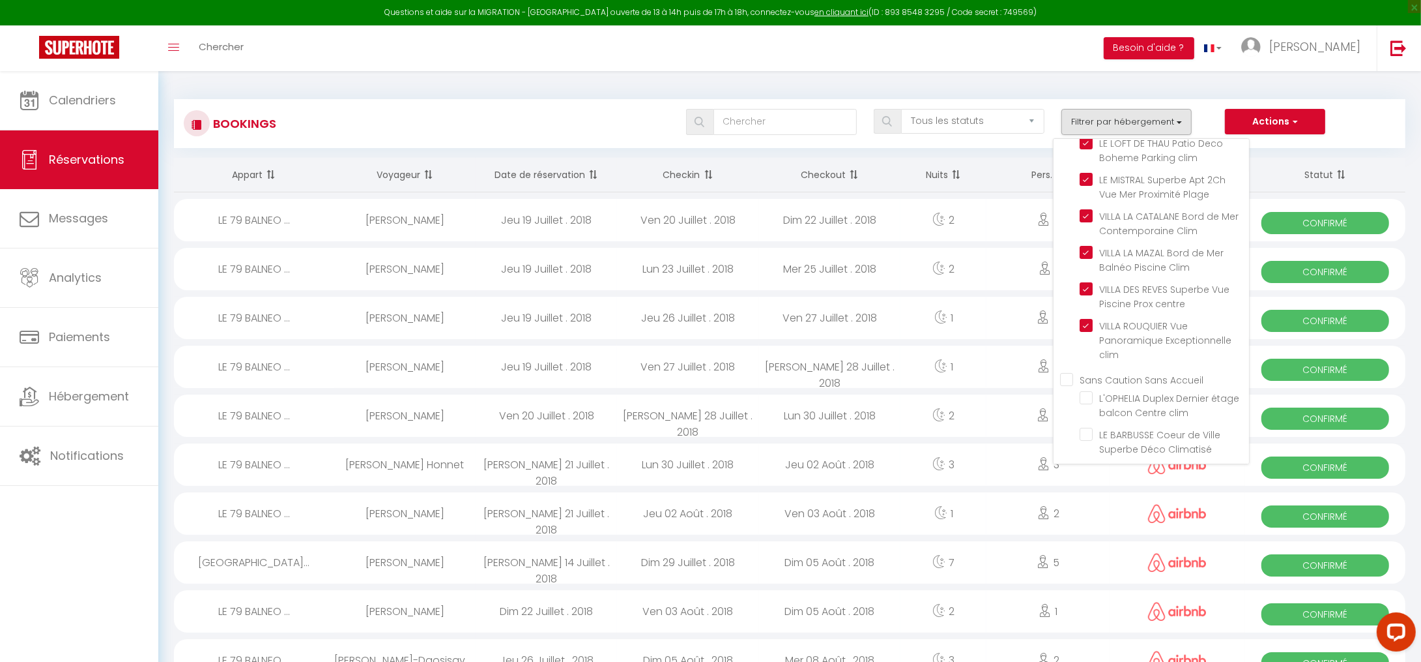
checkbox input "false"
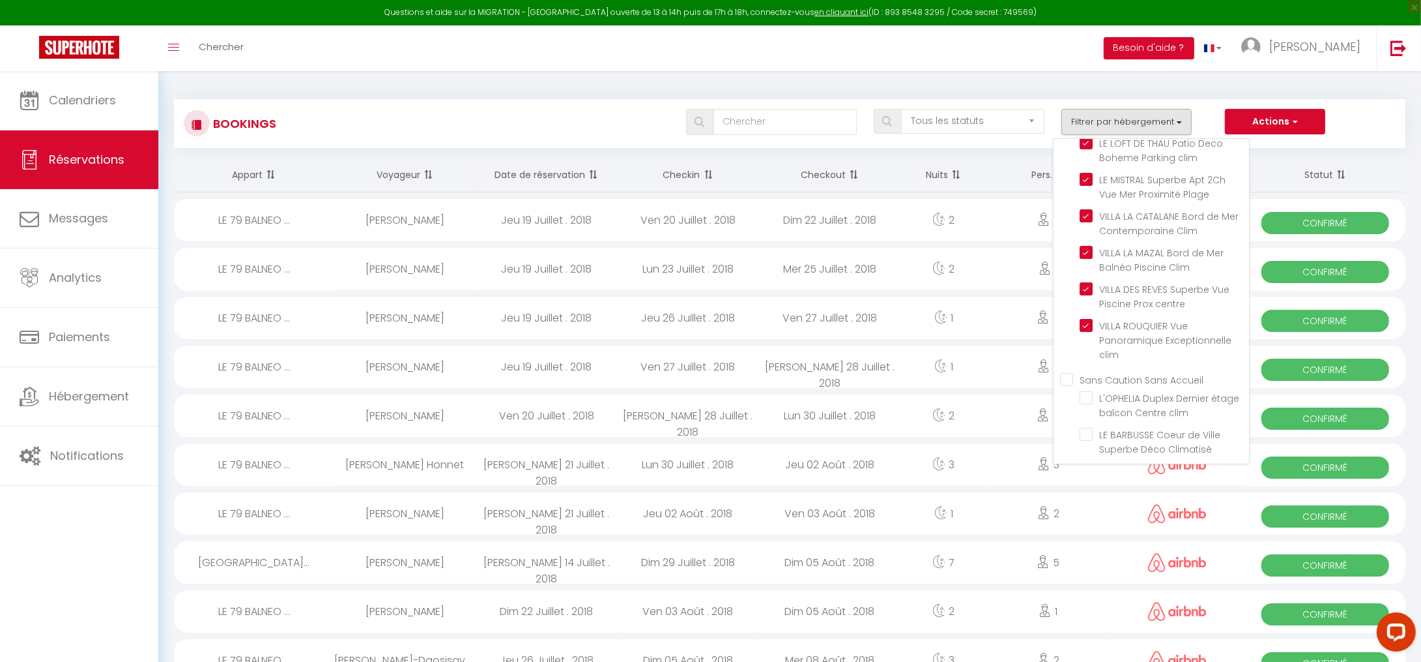
checkbox input "false"
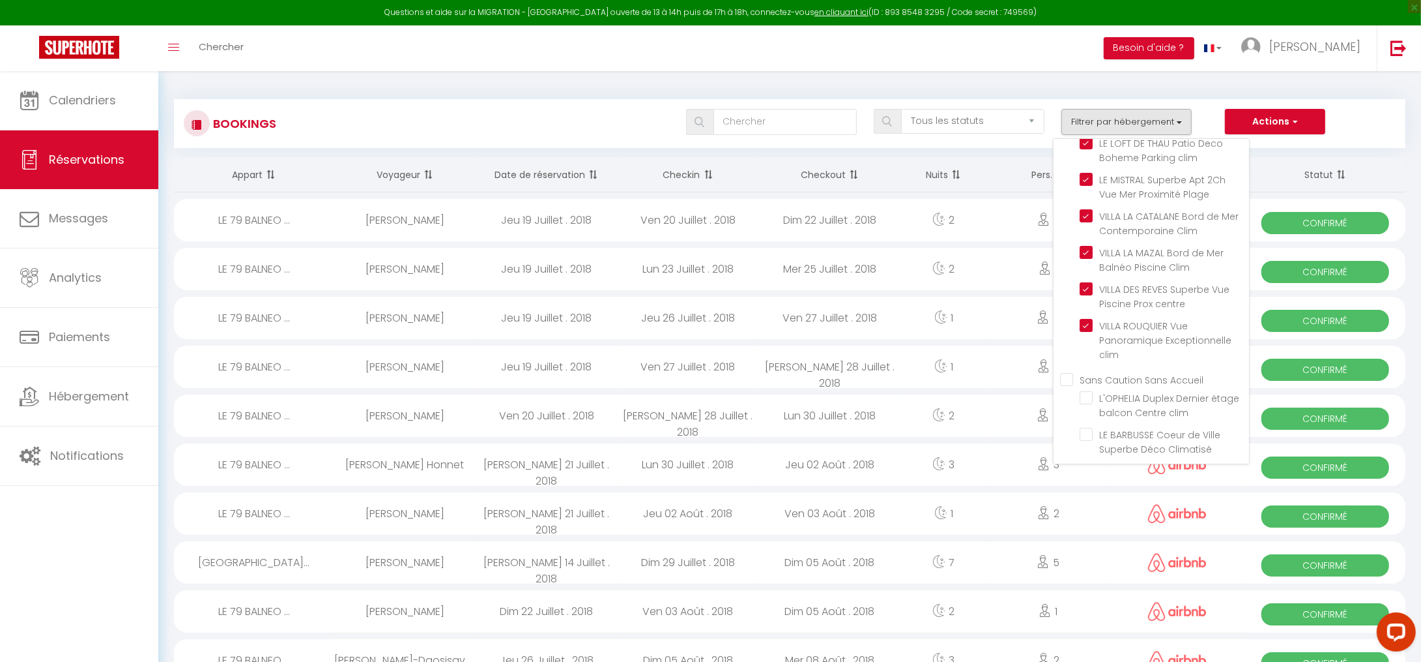
checkbox input "false"
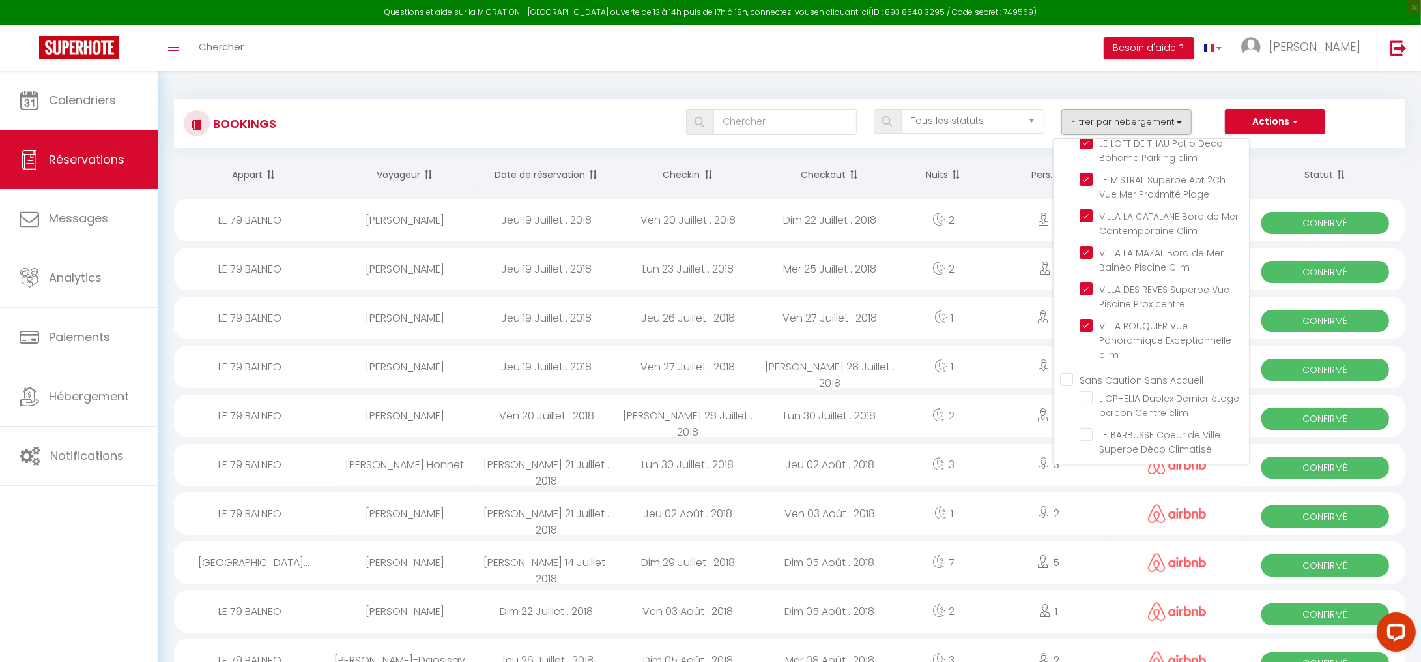
select select
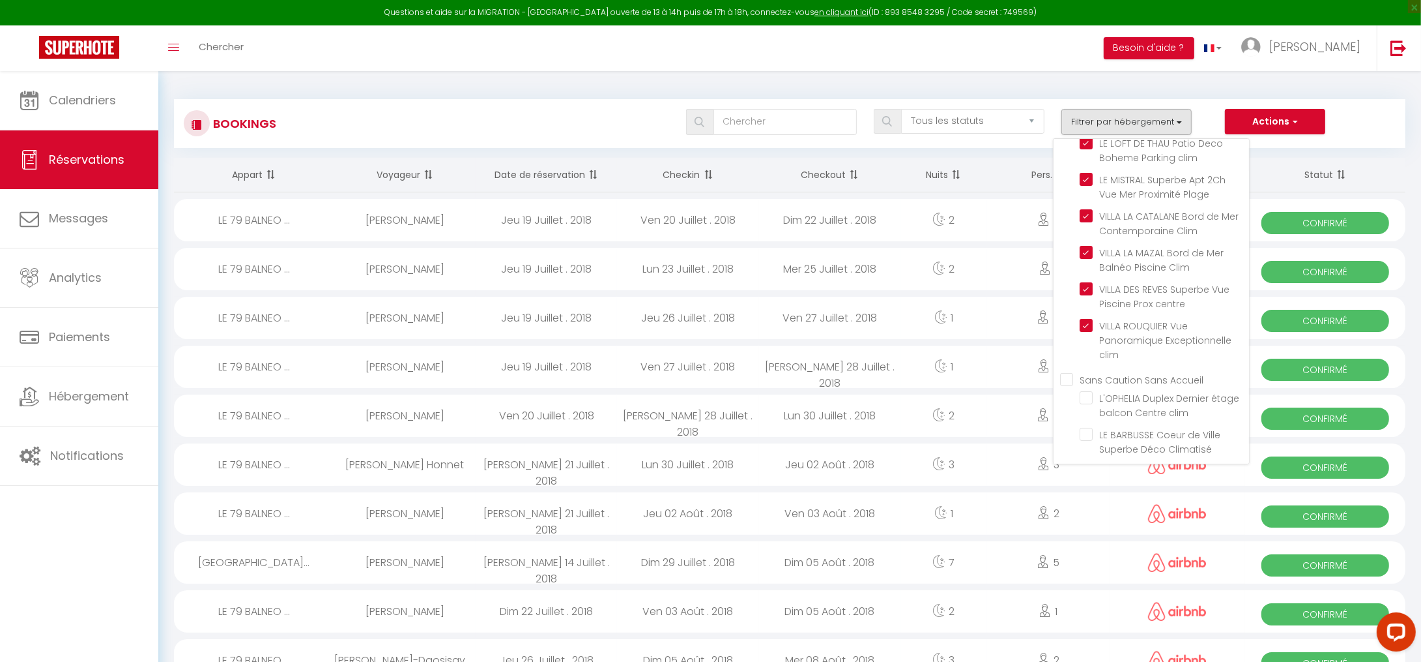
select select
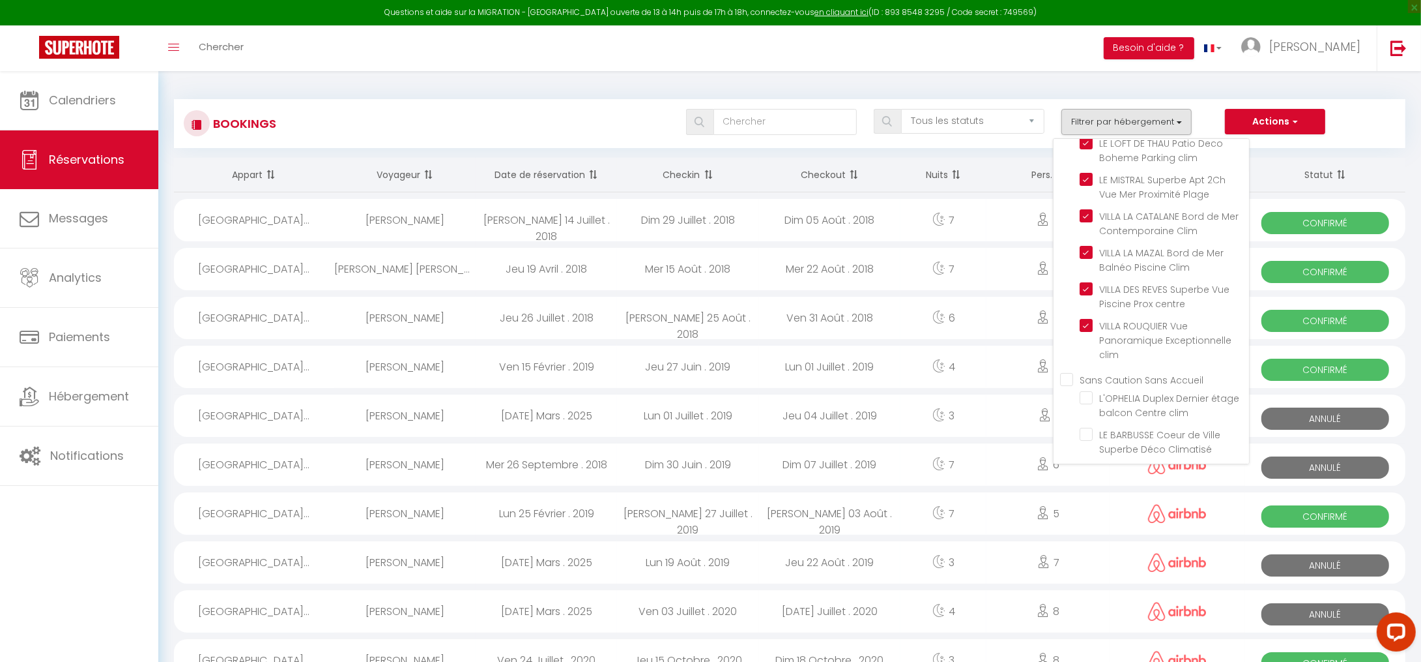
click at [1067, 372] on Accueil "Sans Caution Sans Accueil" at bounding box center [1154, 378] width 189 height 13
checkbox Accueil "true"
select select
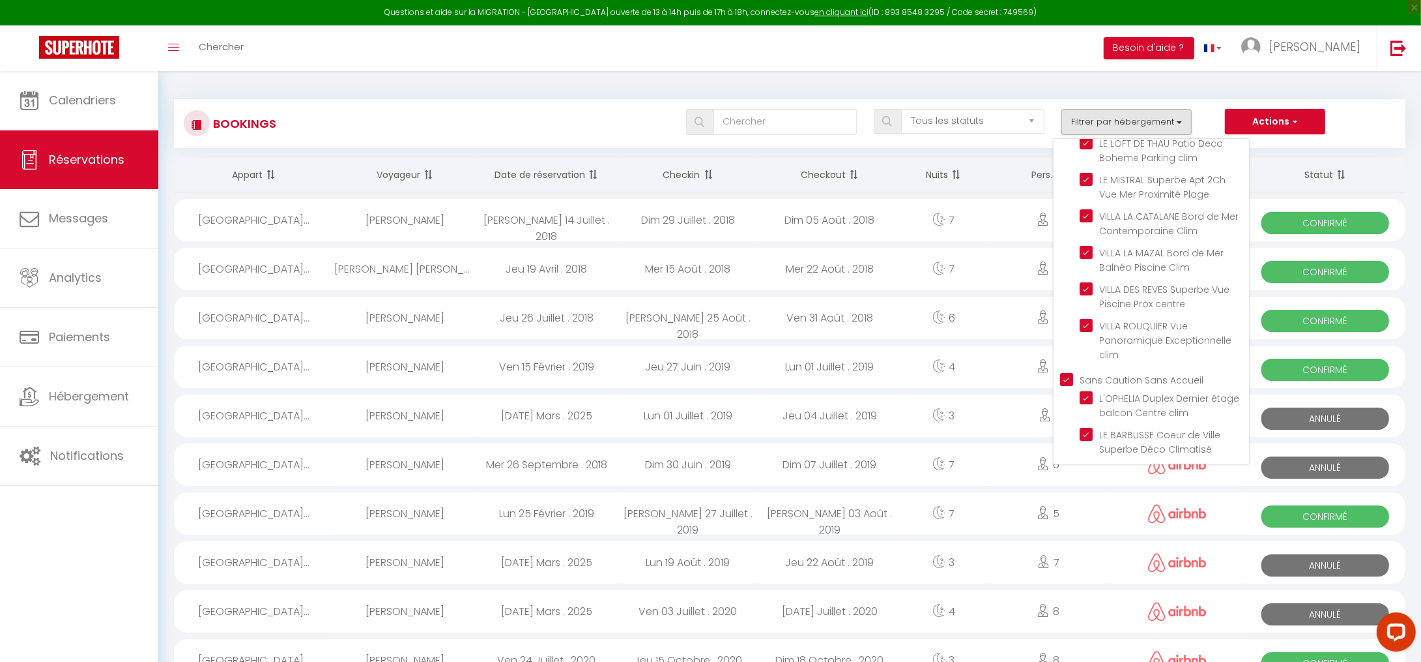
select select
checkbox input "true"
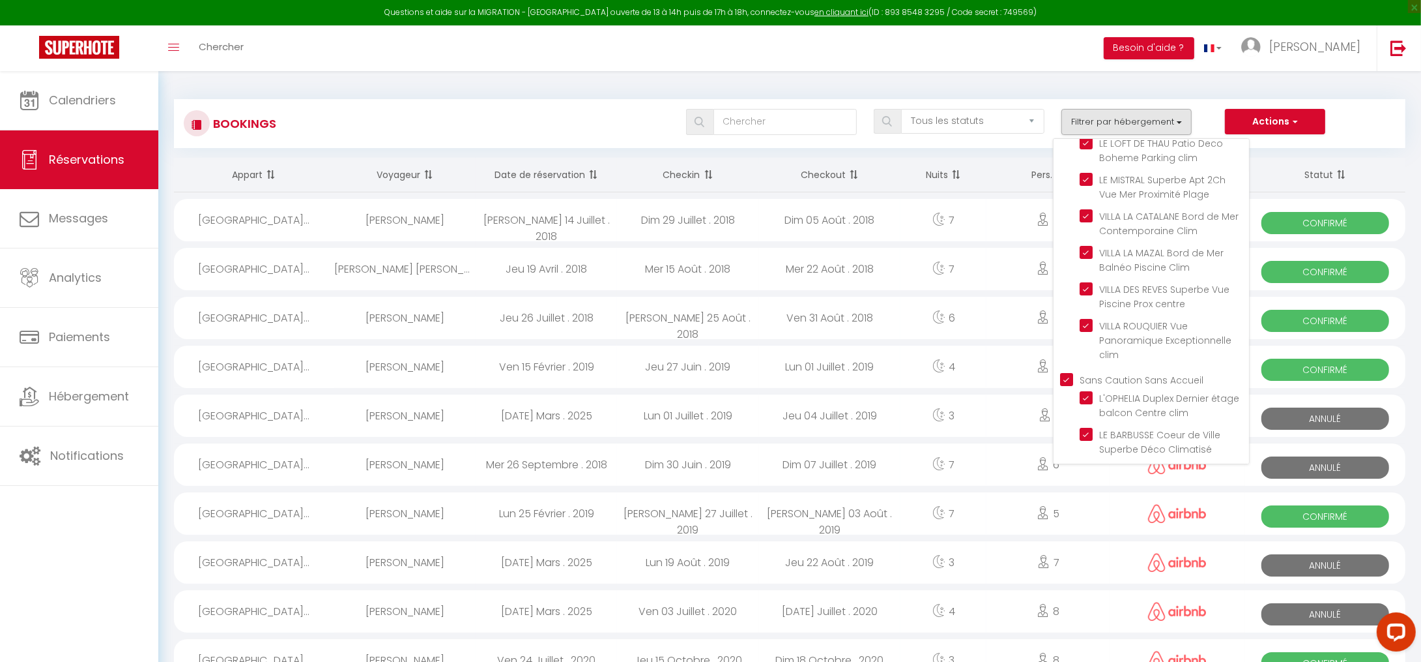
checkbox input "true"
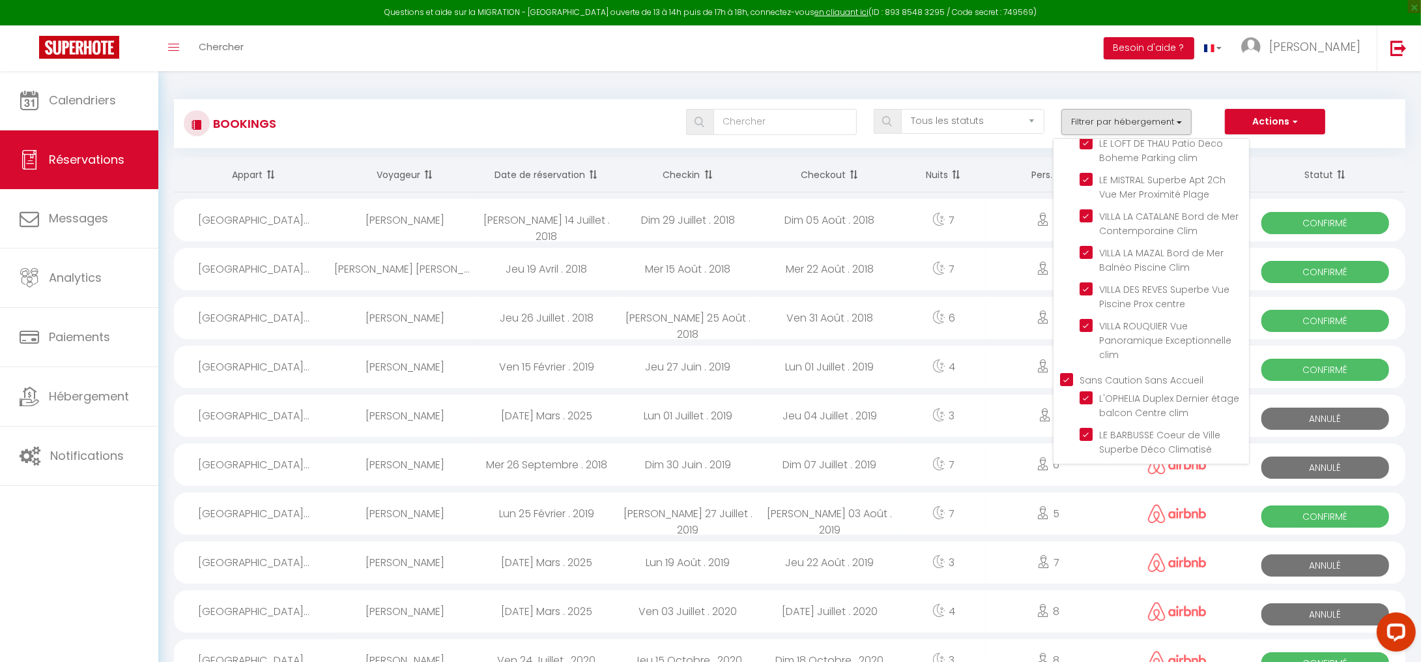
checkbox input "true"
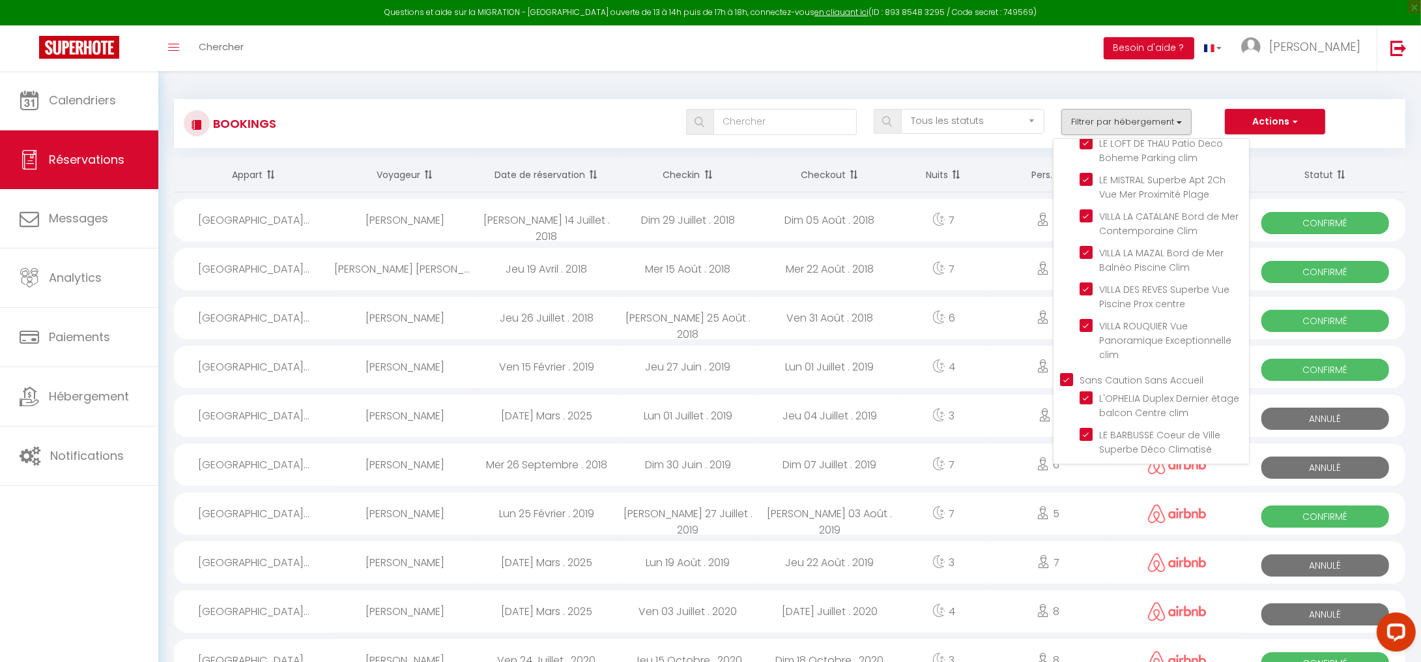
checkbox input "true"
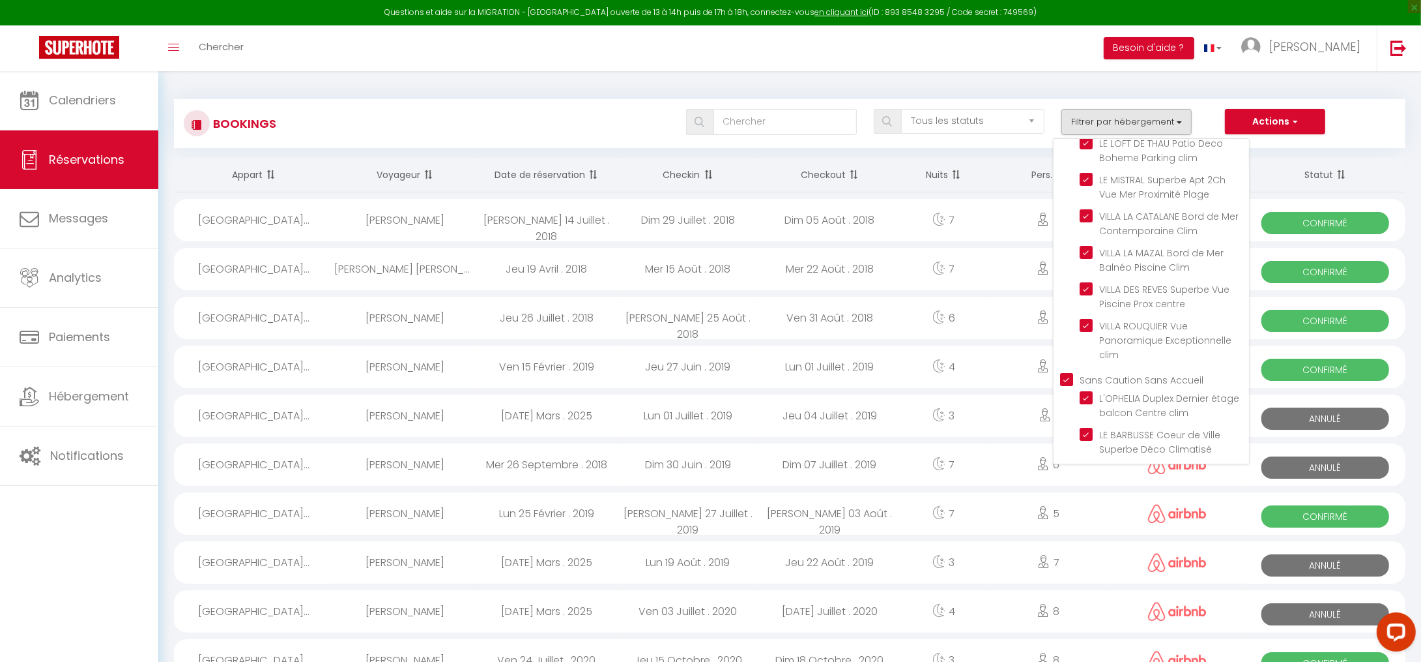
checkbox input "true"
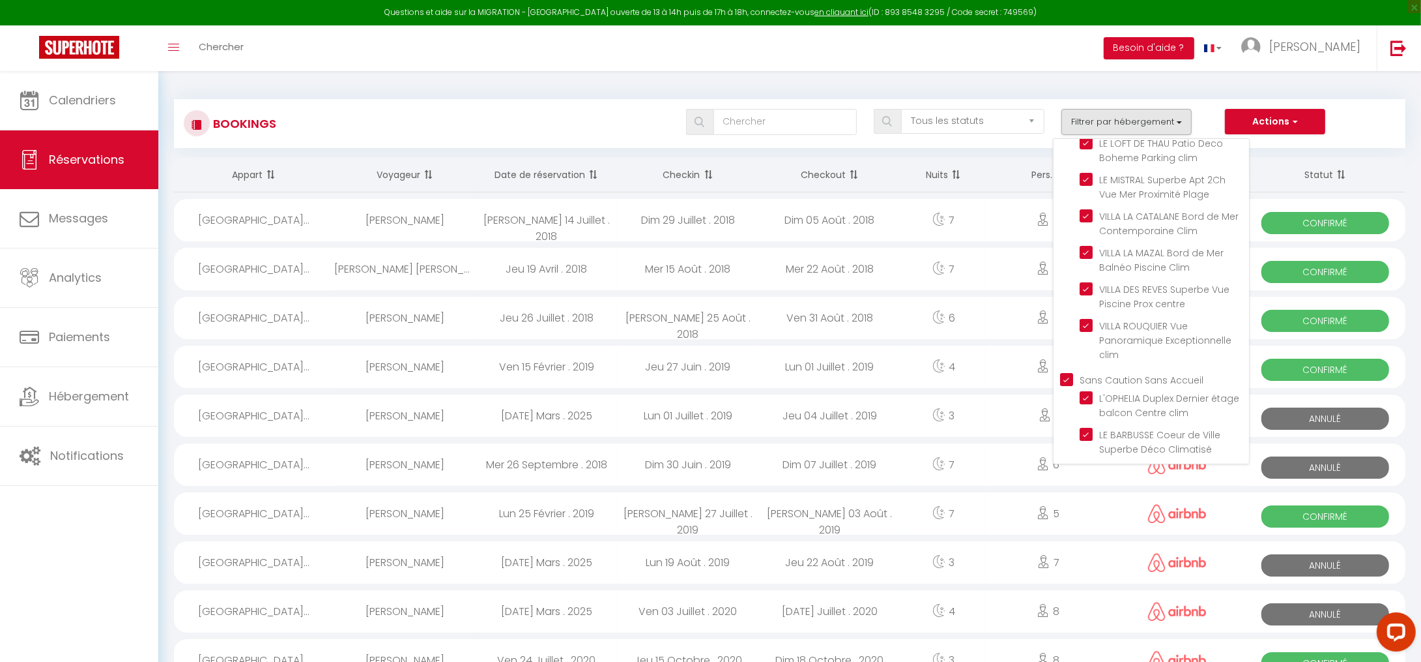
checkbox input "true"
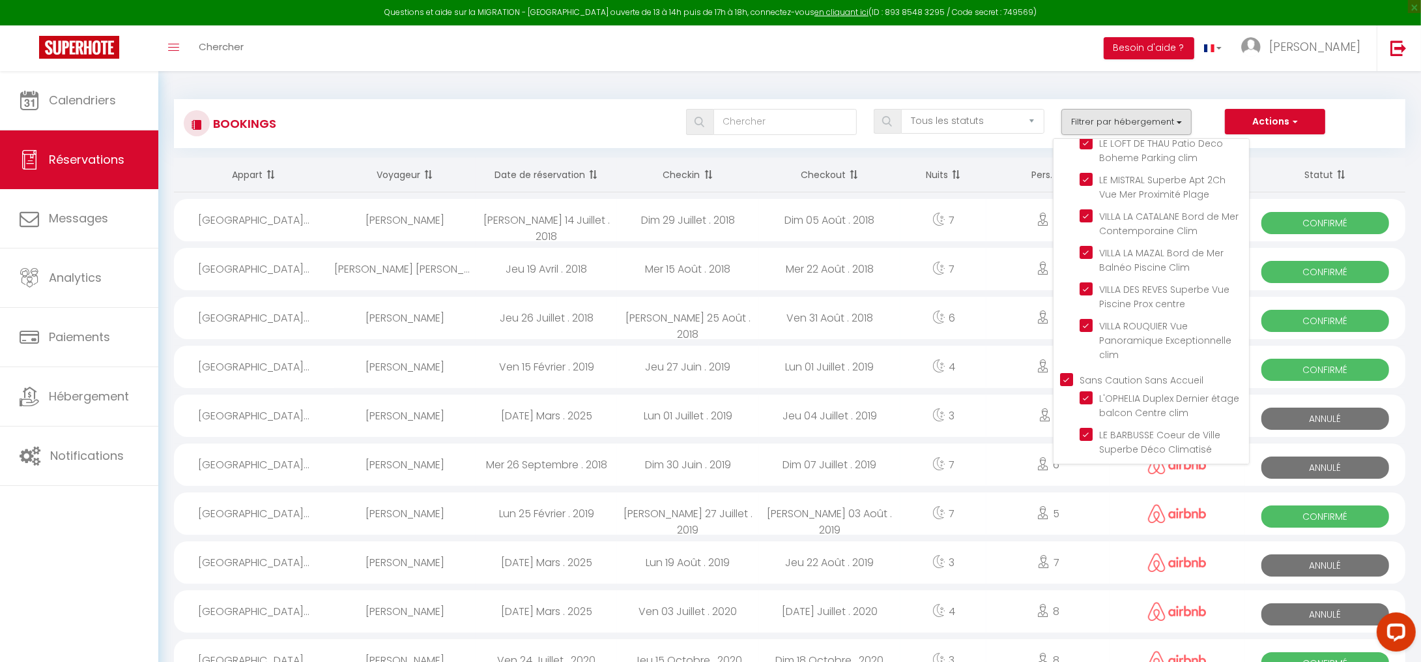
checkbox input "true"
select select
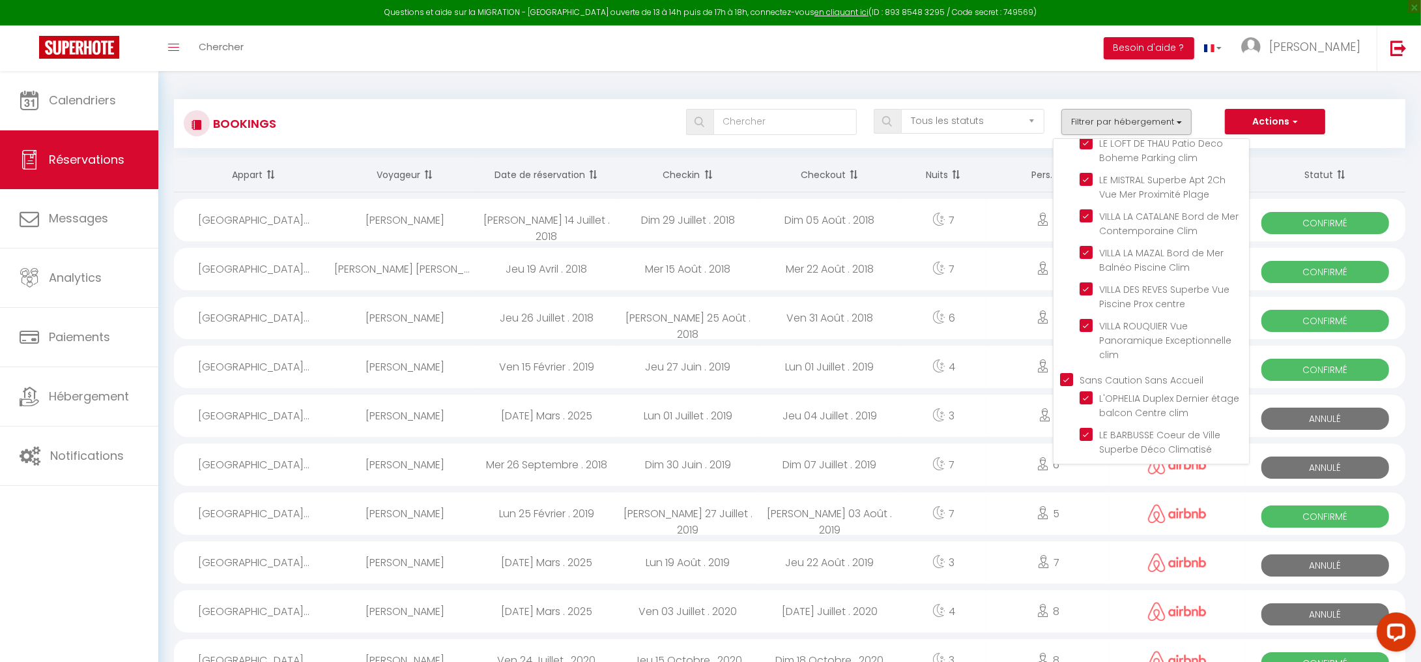
select select
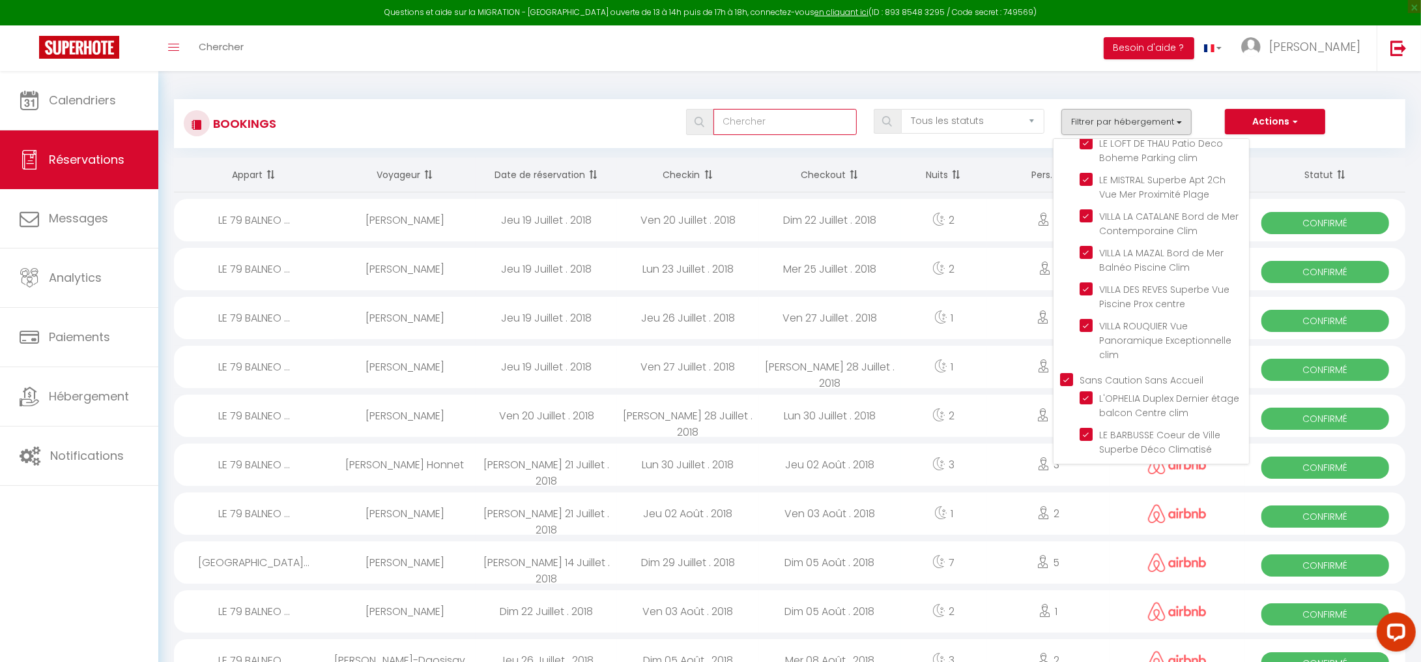
click at [741, 126] on input "text" at bounding box center [785, 122] width 143 height 26
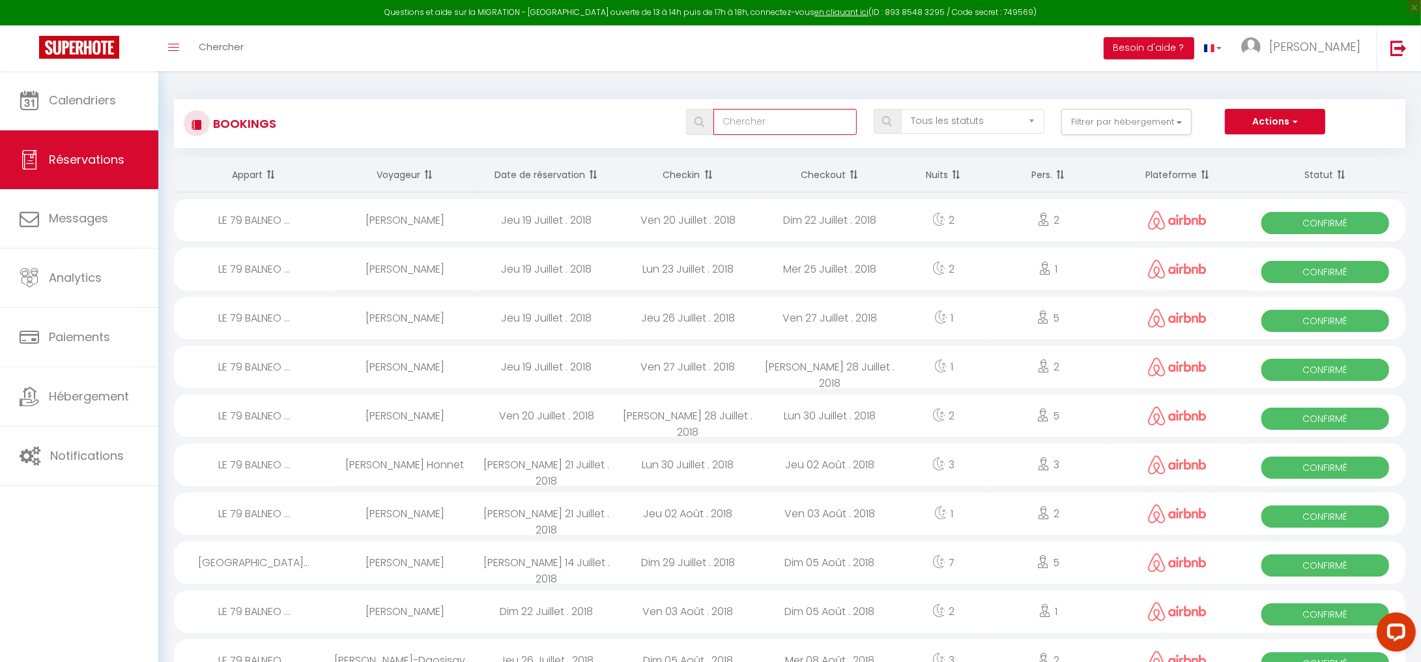
paste input "Versteeg"
type input "Versteeg"
select select
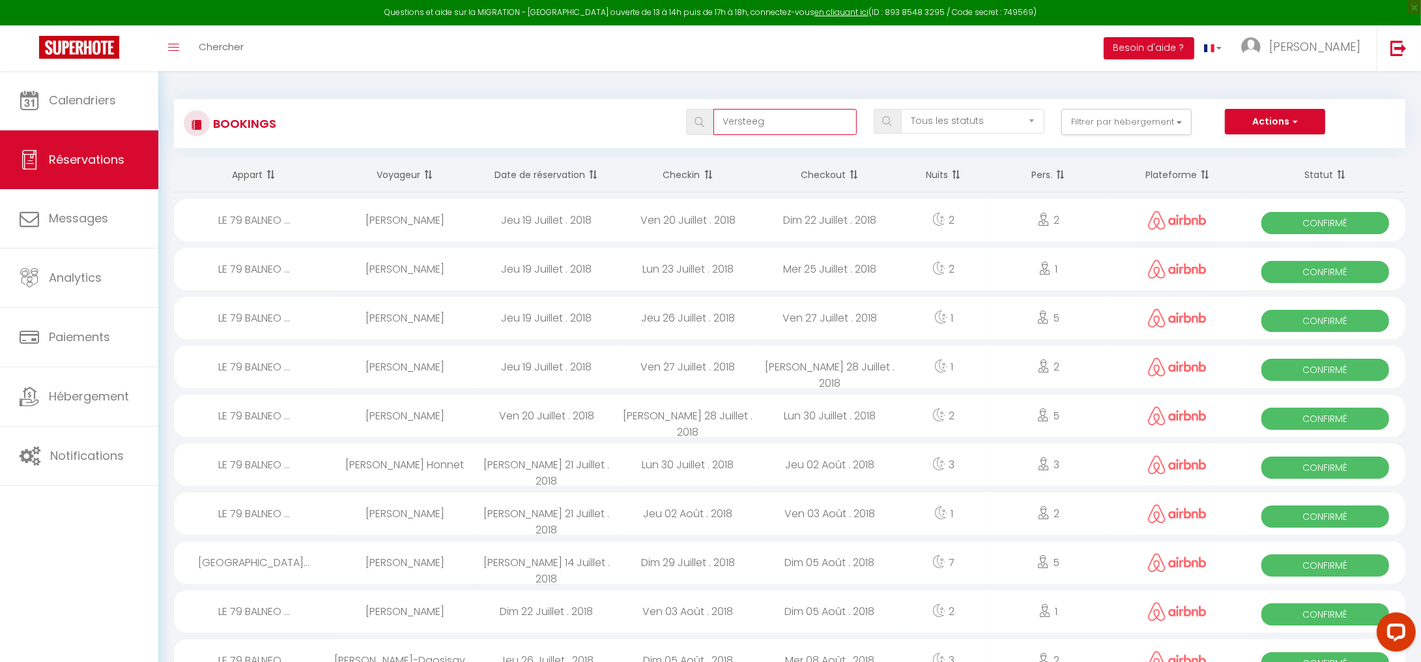
select select
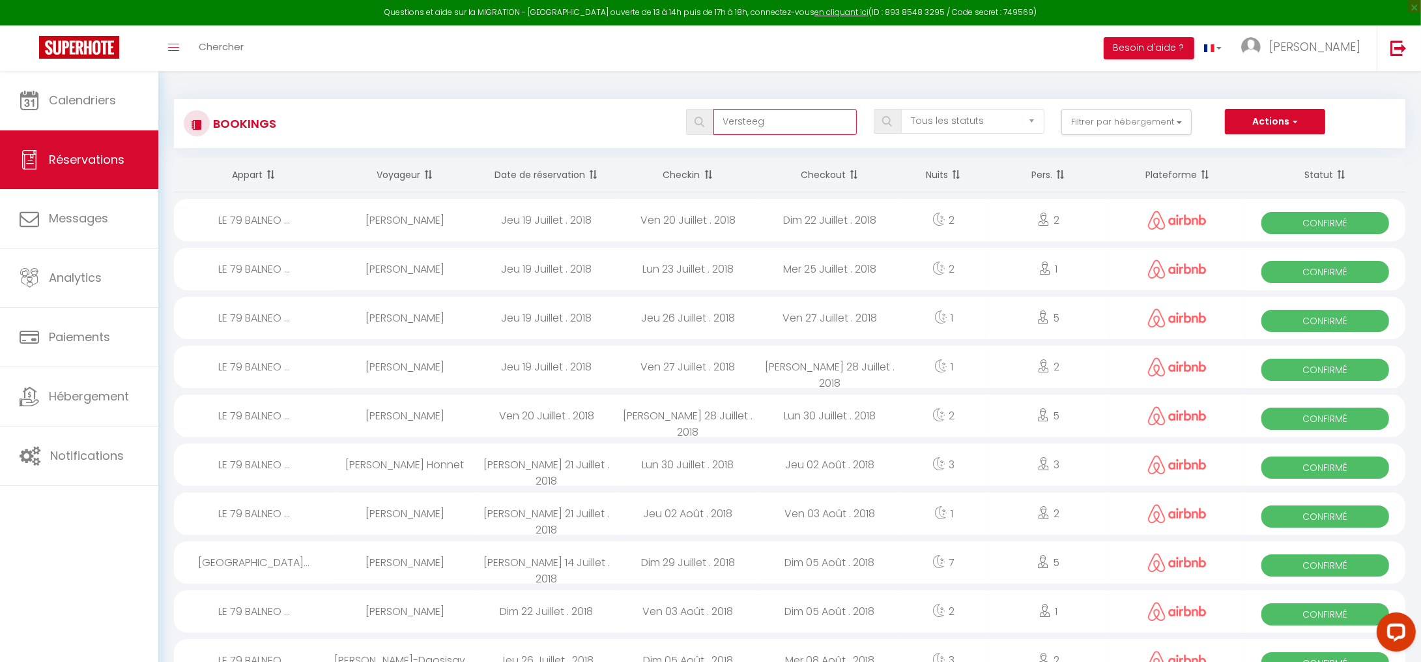
select select
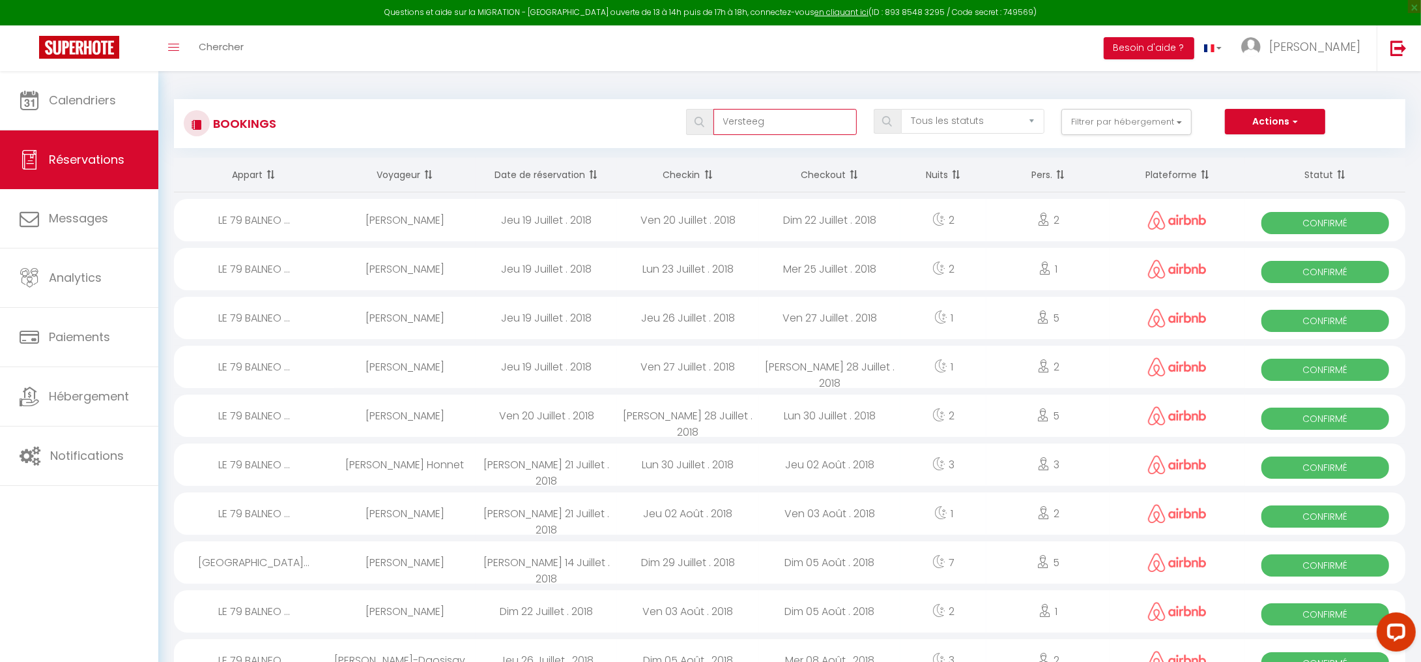
select select
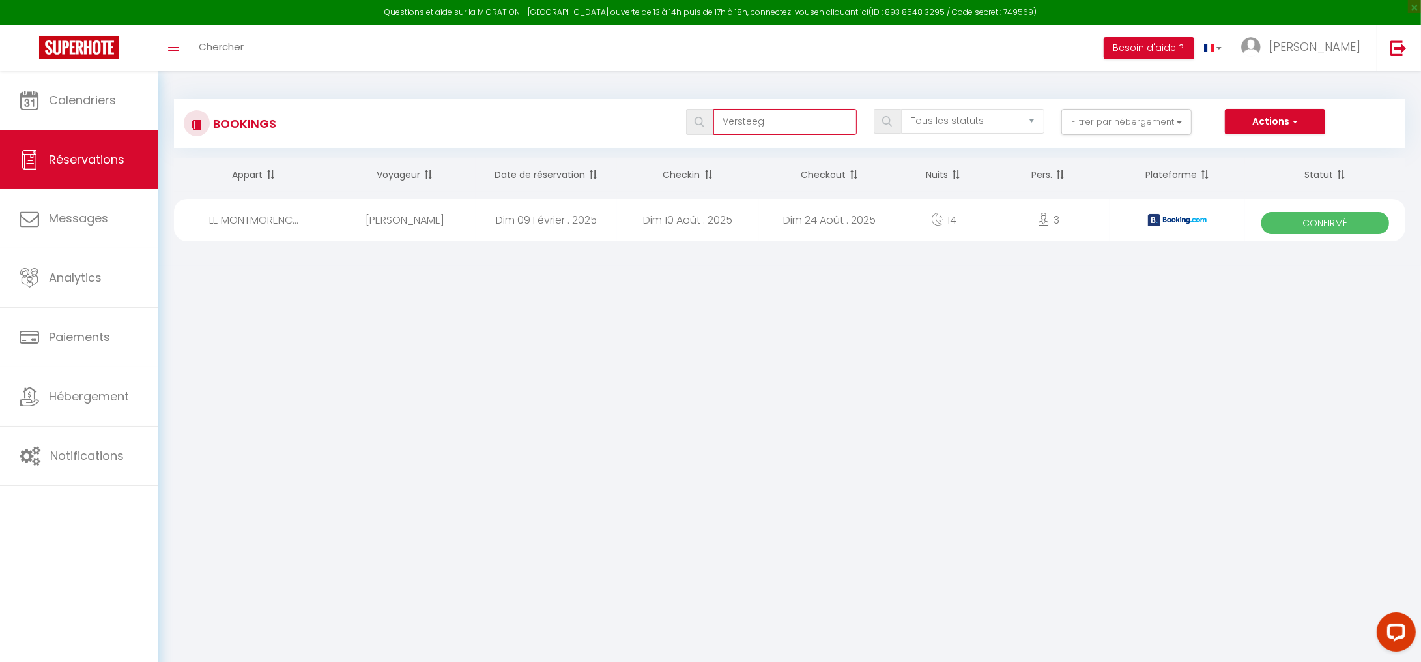
type input "Versteeg"
click at [701, 229] on div "Dim 10 Août . 2025" at bounding box center [687, 220] width 141 height 42
select select "OK"
select select "0"
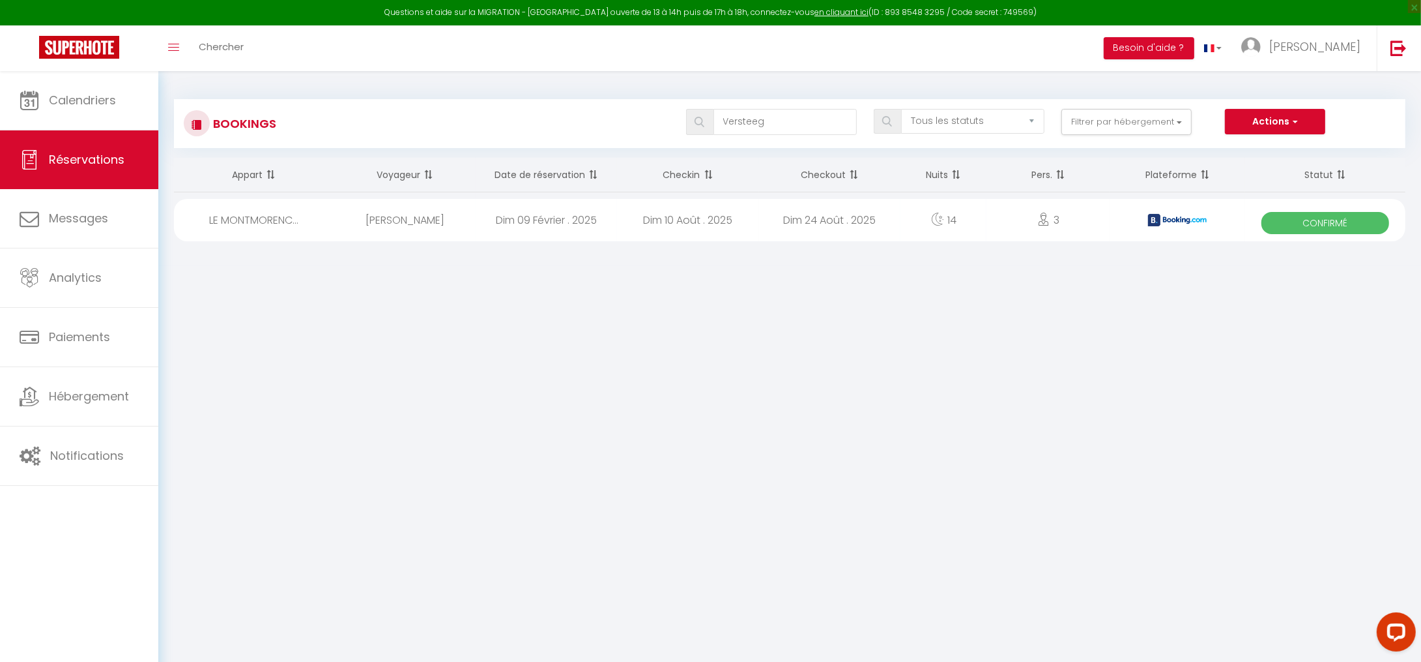
select select "0"
select select "1"
select select
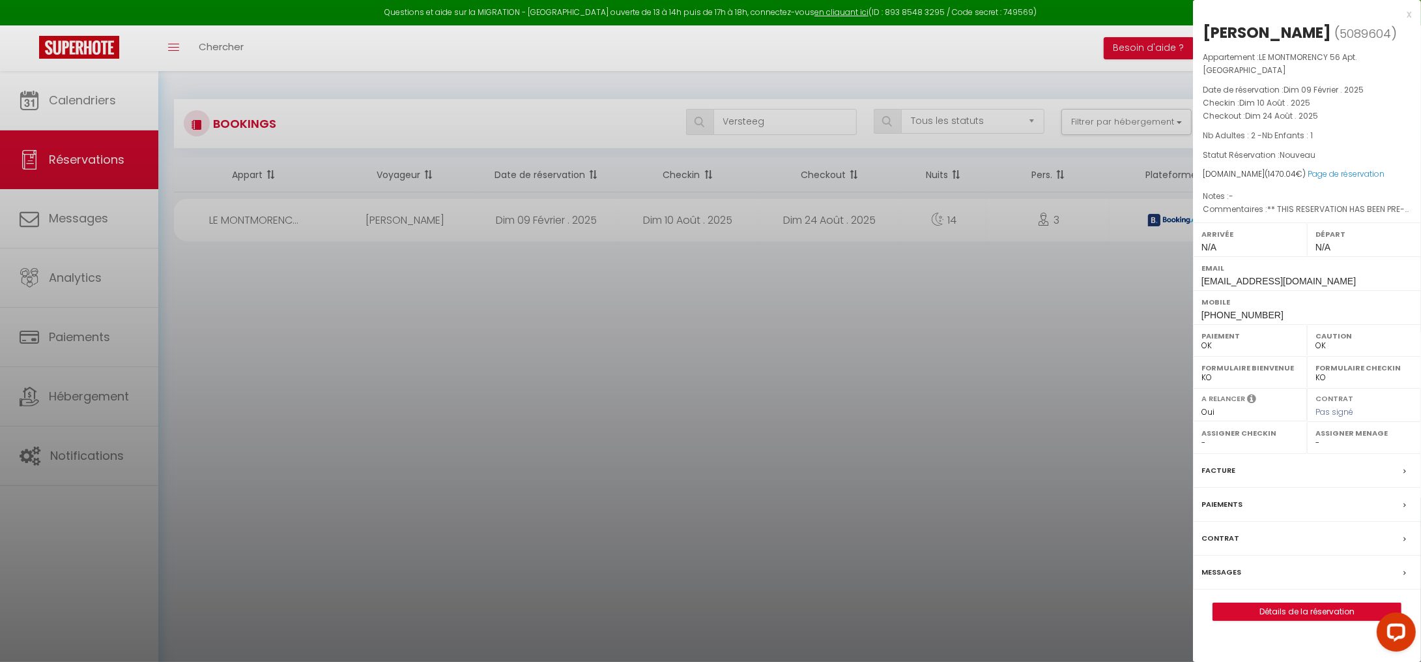
select select "33217"
click at [1290, 615] on link "Détails de la réservation" at bounding box center [1308, 611] width 188 height 17
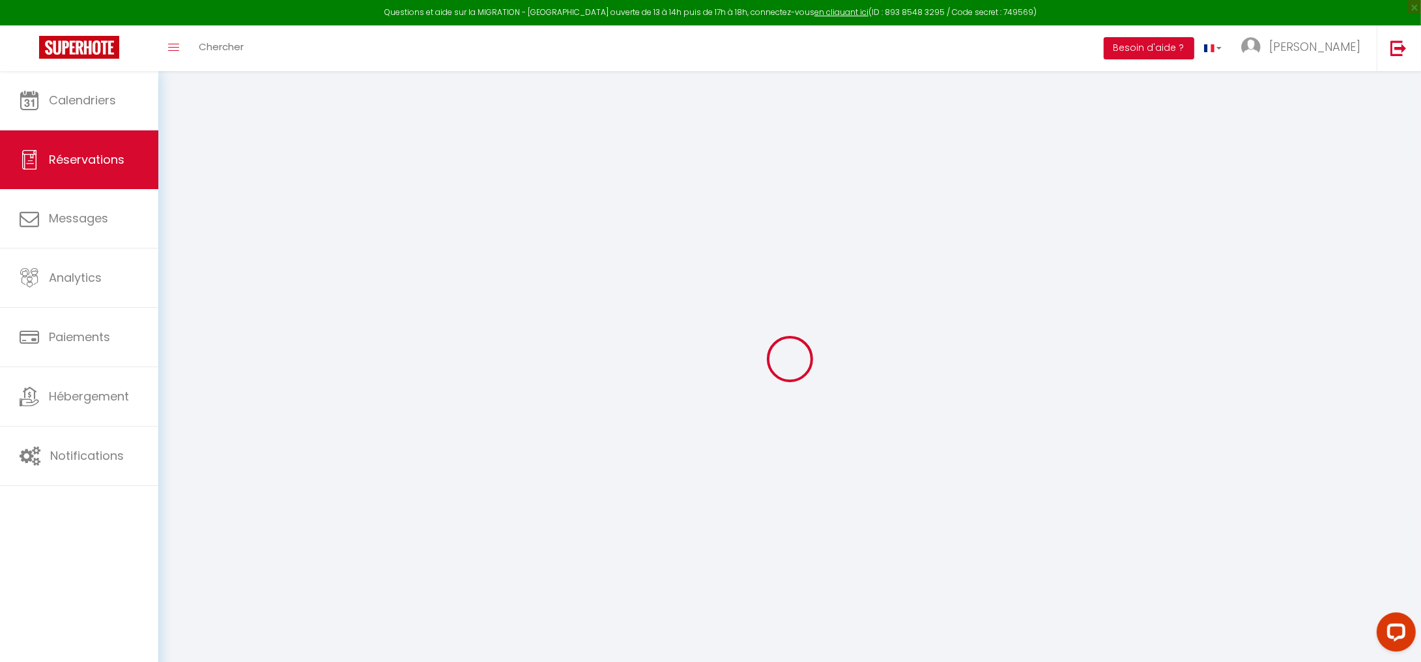
type input "[PERSON_NAME]"
type input "Versteeg"
type input "[EMAIL_ADDRESS][DOMAIN_NAME]"
type input "[PHONE_NUMBER]"
type input "[STREET_ADDRESS]"
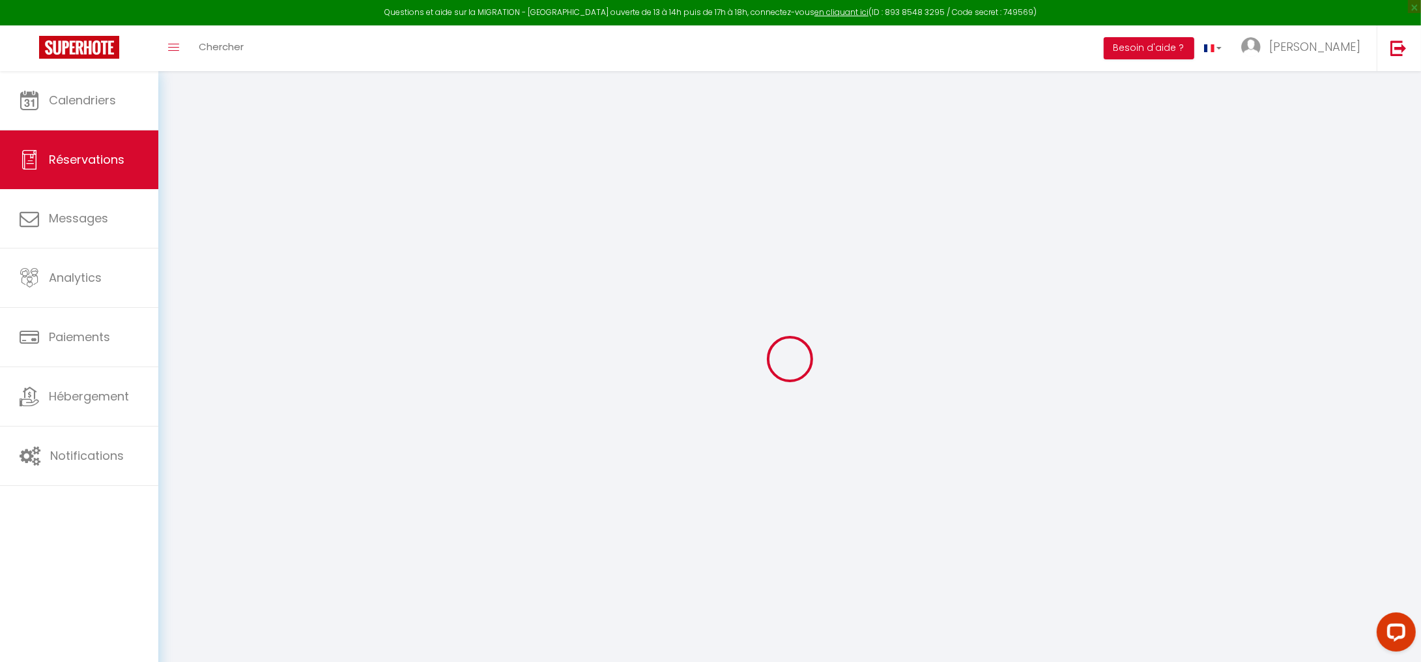
type input "Wijk bij Duurstede"
select select "NL"
type input "10"
type input "207.42"
type input "20.58"
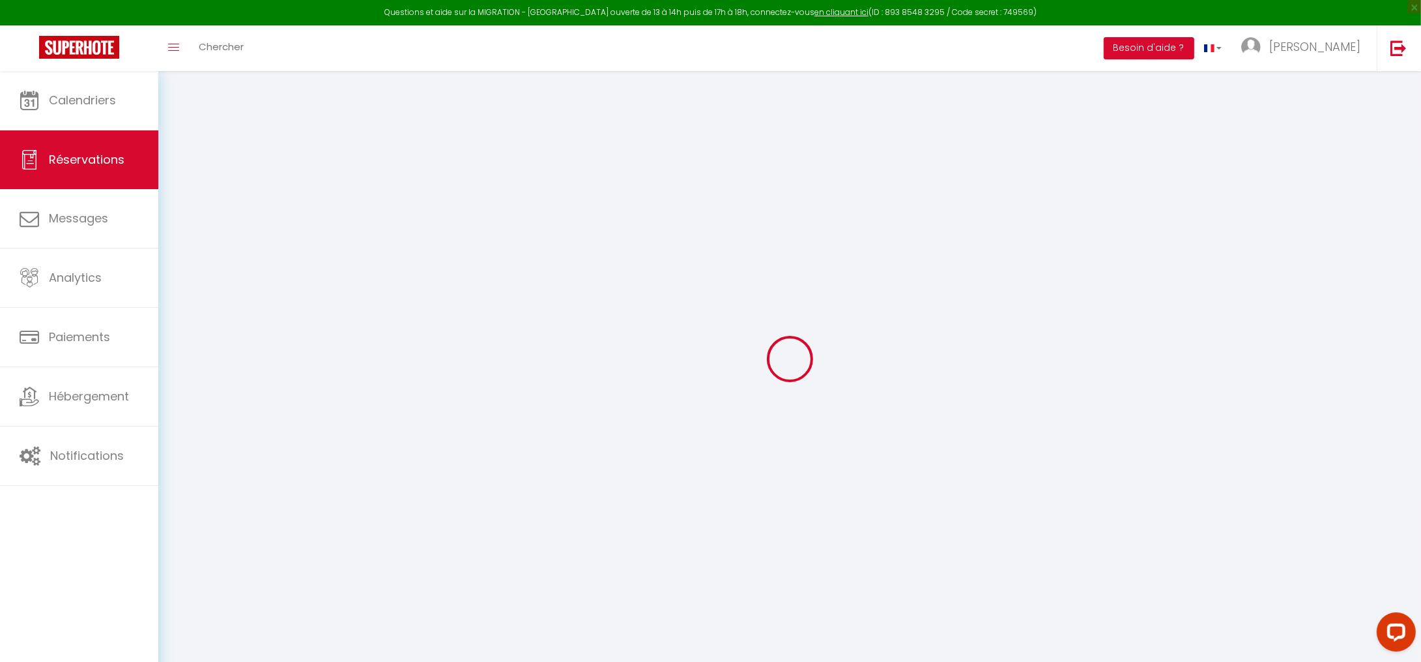
select select "52270"
select select "1"
select select
type input "2"
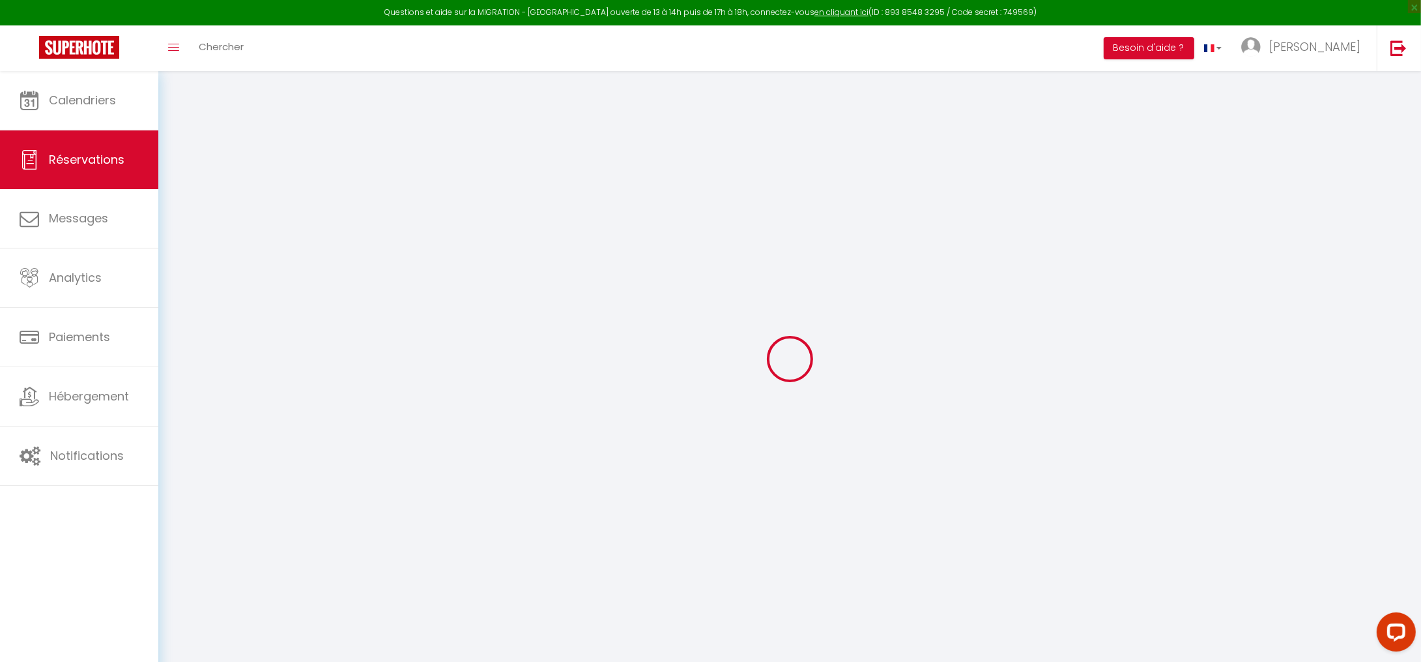
type input "1"
select select "12"
select select "15"
type input "1332.8"
checkbox input "false"
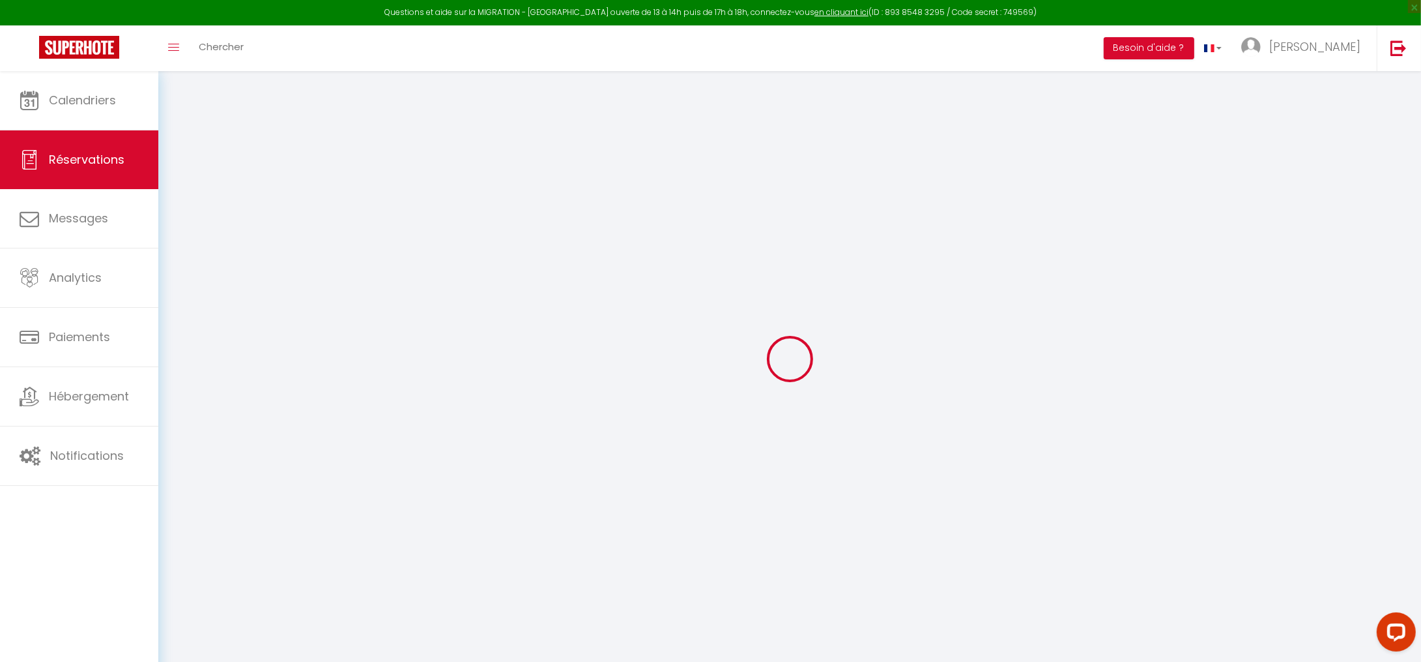
type input "0"
select select "2"
type input "0"
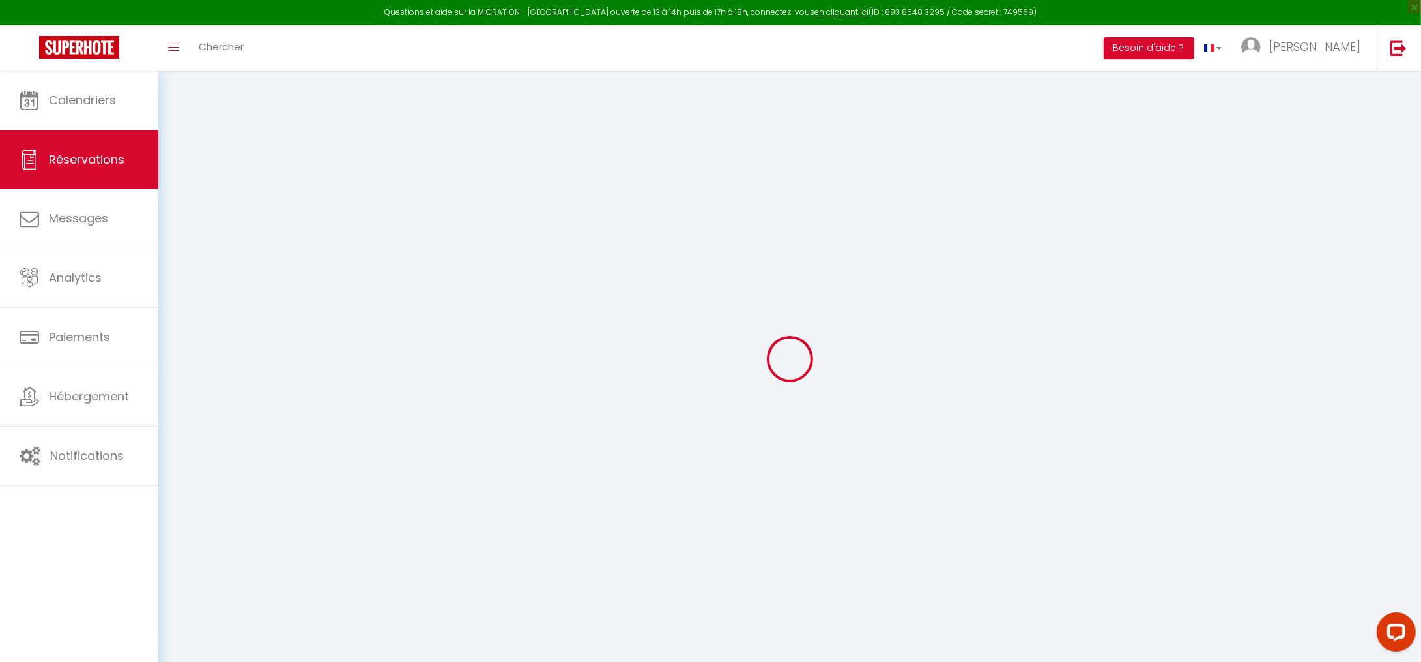
select select
checkbox input "false"
select select
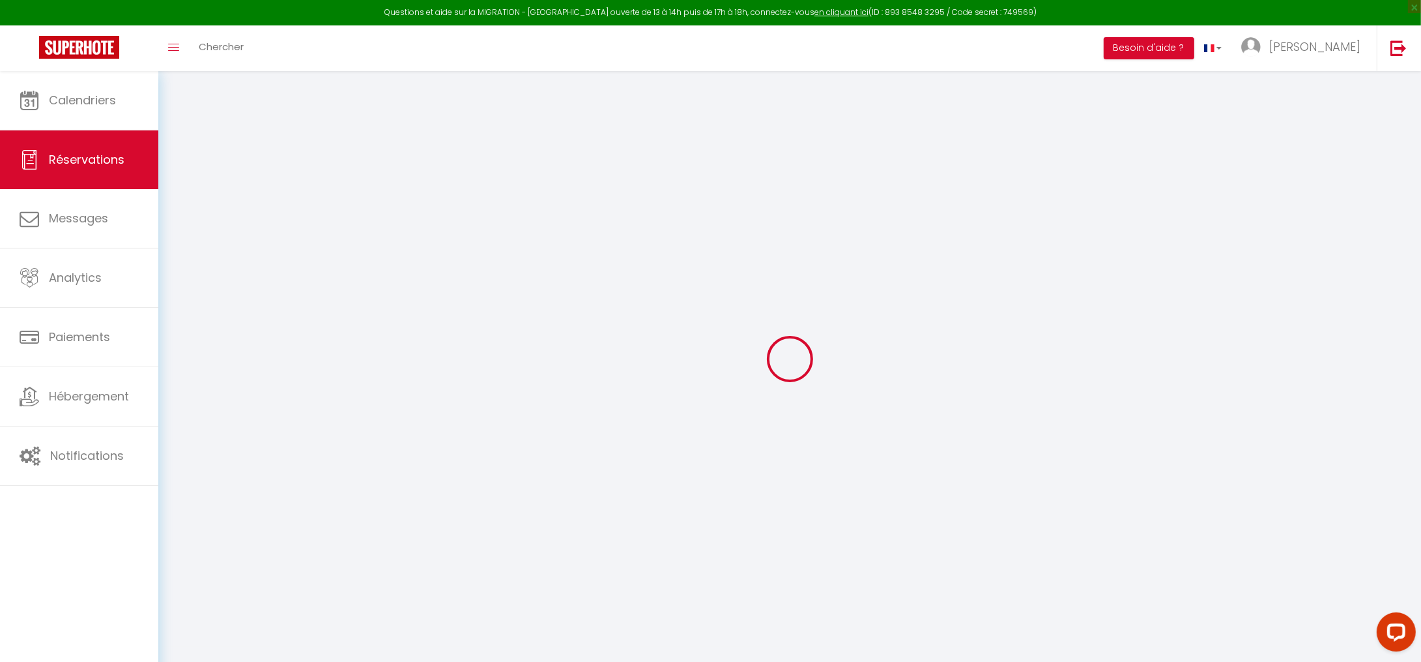
checkbox input "false"
select select
checkbox input "false"
type textarea "** THIS RESERVATION HAS BEEN PRE-PAID ** BOOKING NOTE : Payment charge is EUR 2…"
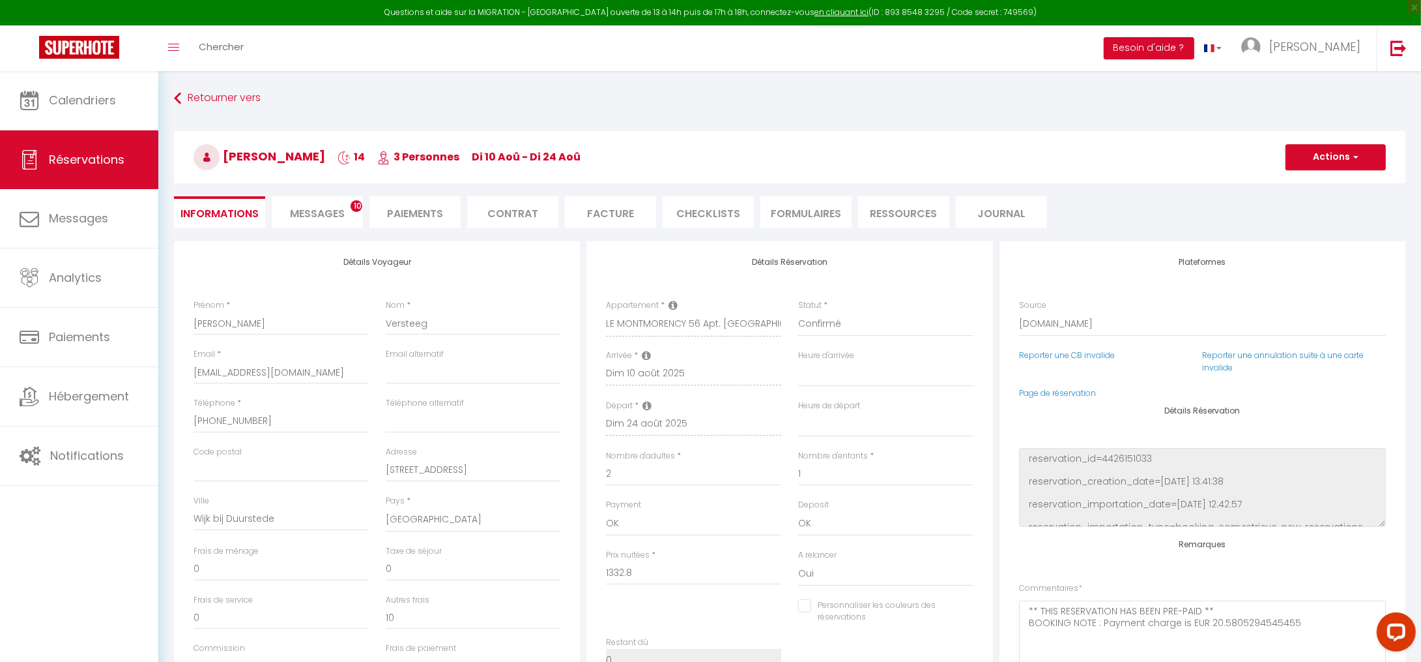
type input "40"
type input "87.24"
select select
checkbox input "false"
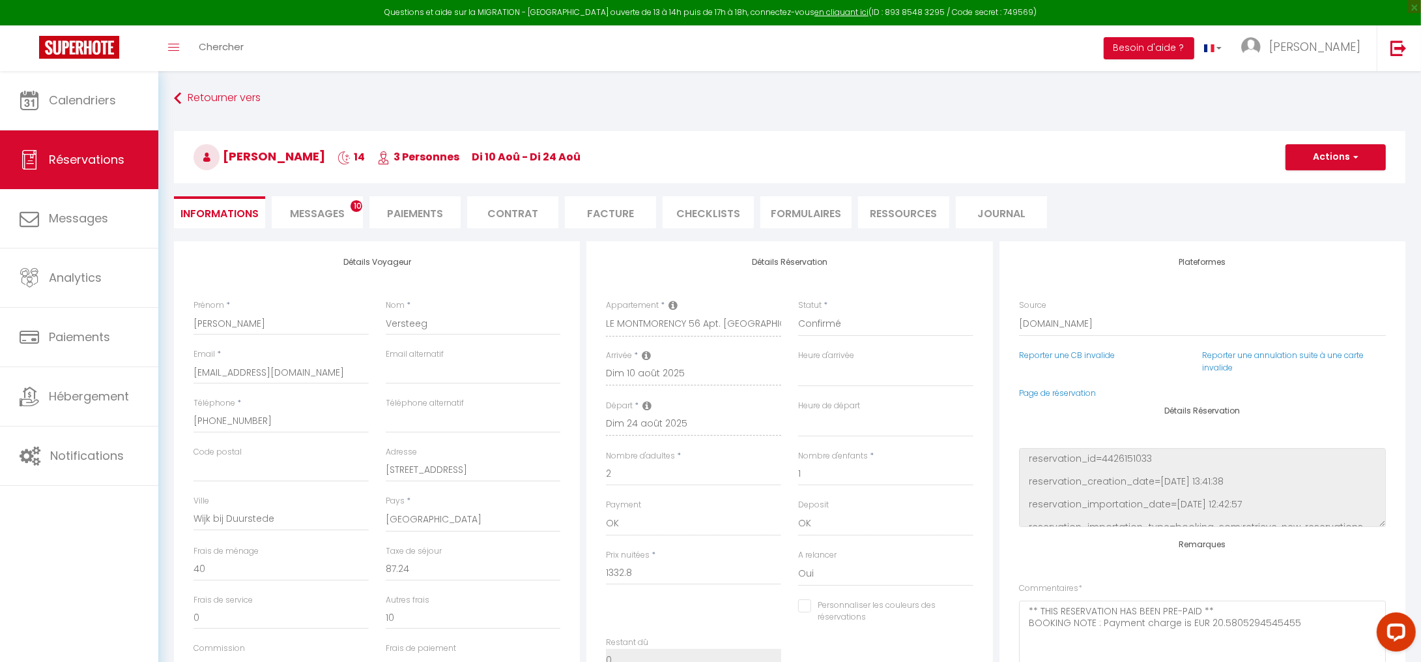
select select
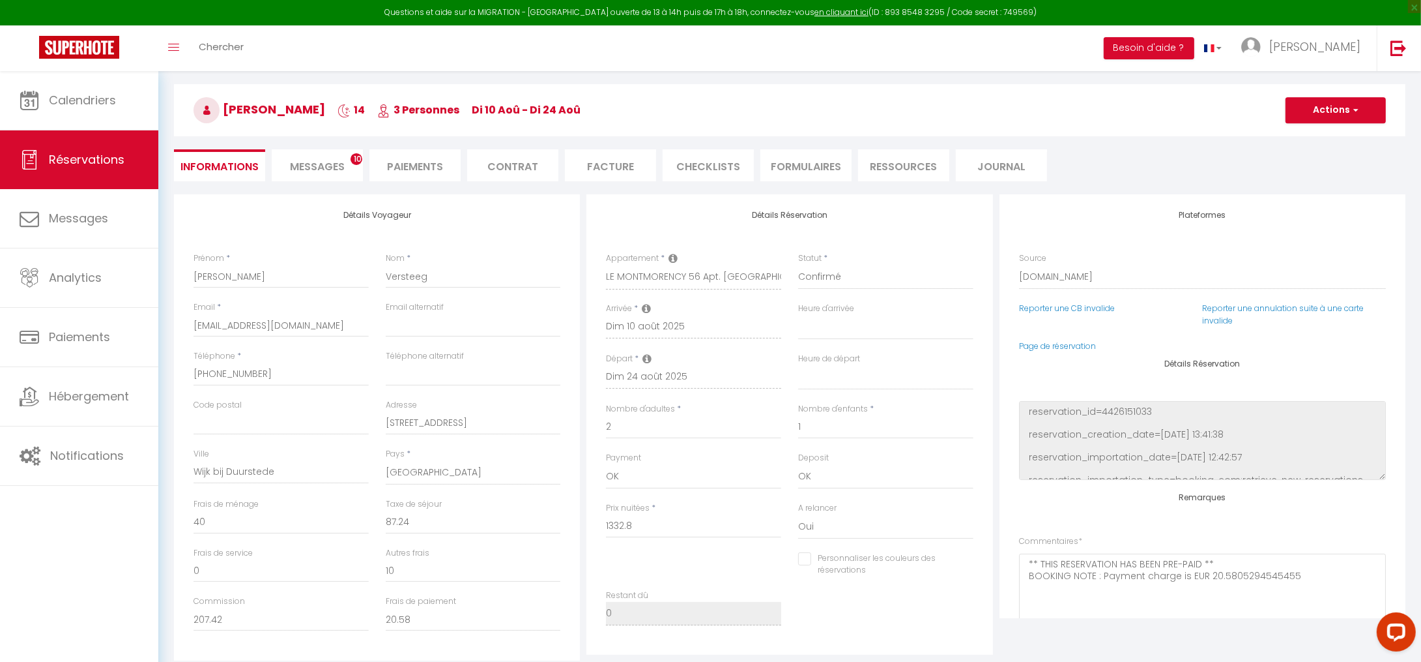
scroll to position [45, 0]
click at [308, 171] on span "Messages" at bounding box center [317, 168] width 55 height 15
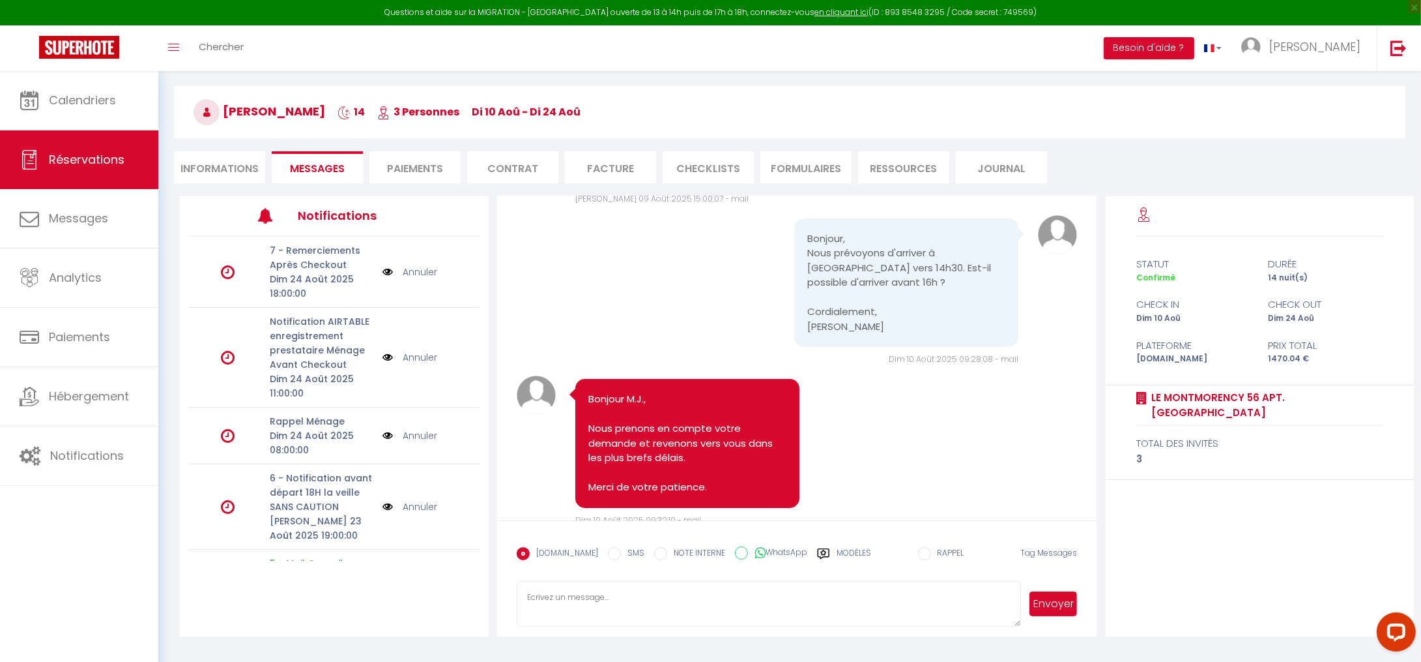
scroll to position [6110, 0]
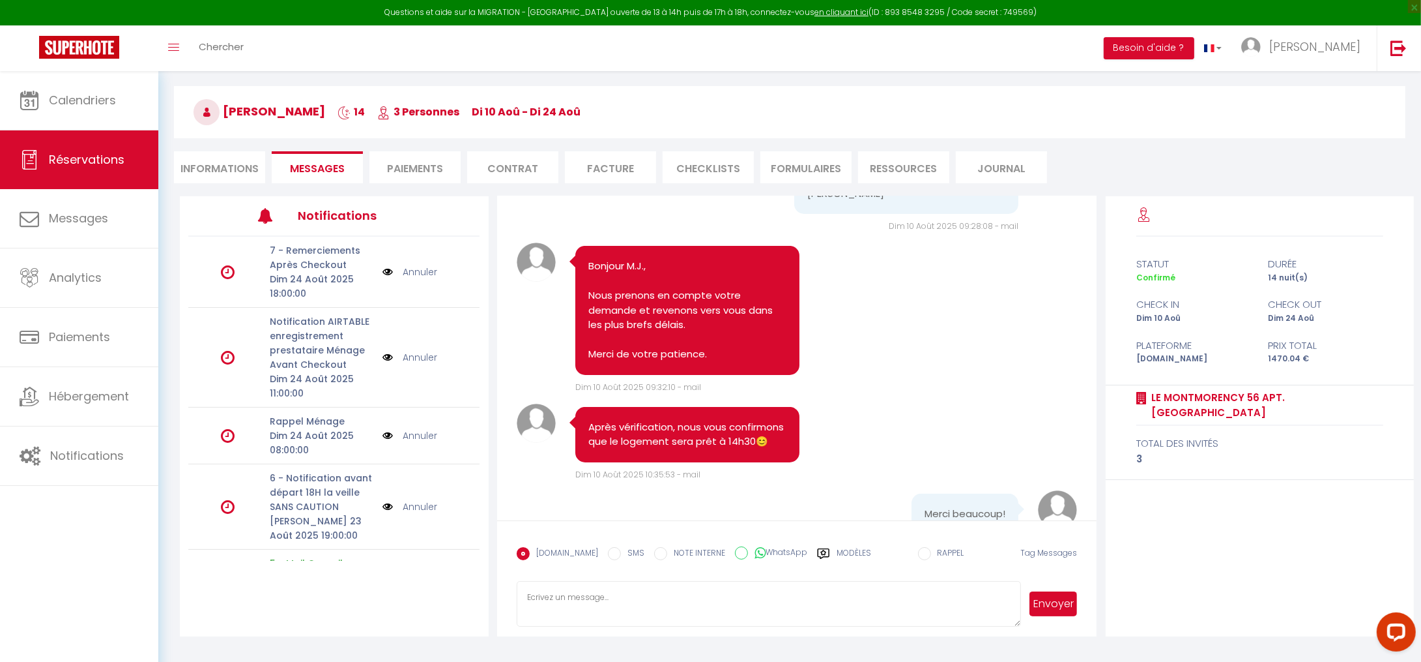
click at [548, 600] on textarea at bounding box center [769, 604] width 505 height 46
click at [735, 547] on input "WhatsApp" at bounding box center [741, 552] width 13 height 13
radio input "true"
radio input "false"
click at [563, 594] on textarea at bounding box center [769, 604] width 505 height 46
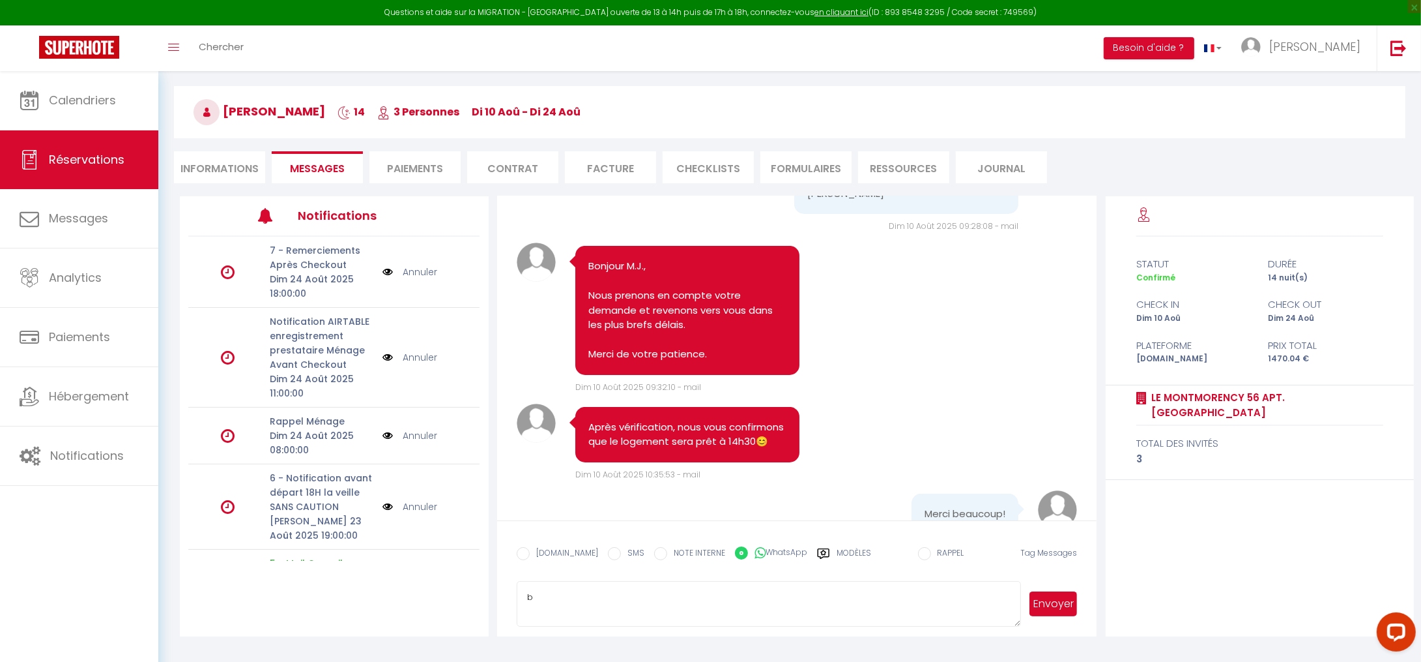
type textarea "b"
click at [1051, 604] on button "Envoyer" at bounding box center [1054, 603] width 48 height 25
click at [269, 111] on span "[PERSON_NAME]" at bounding box center [260, 111] width 132 height 16
copy span "Versteeg"
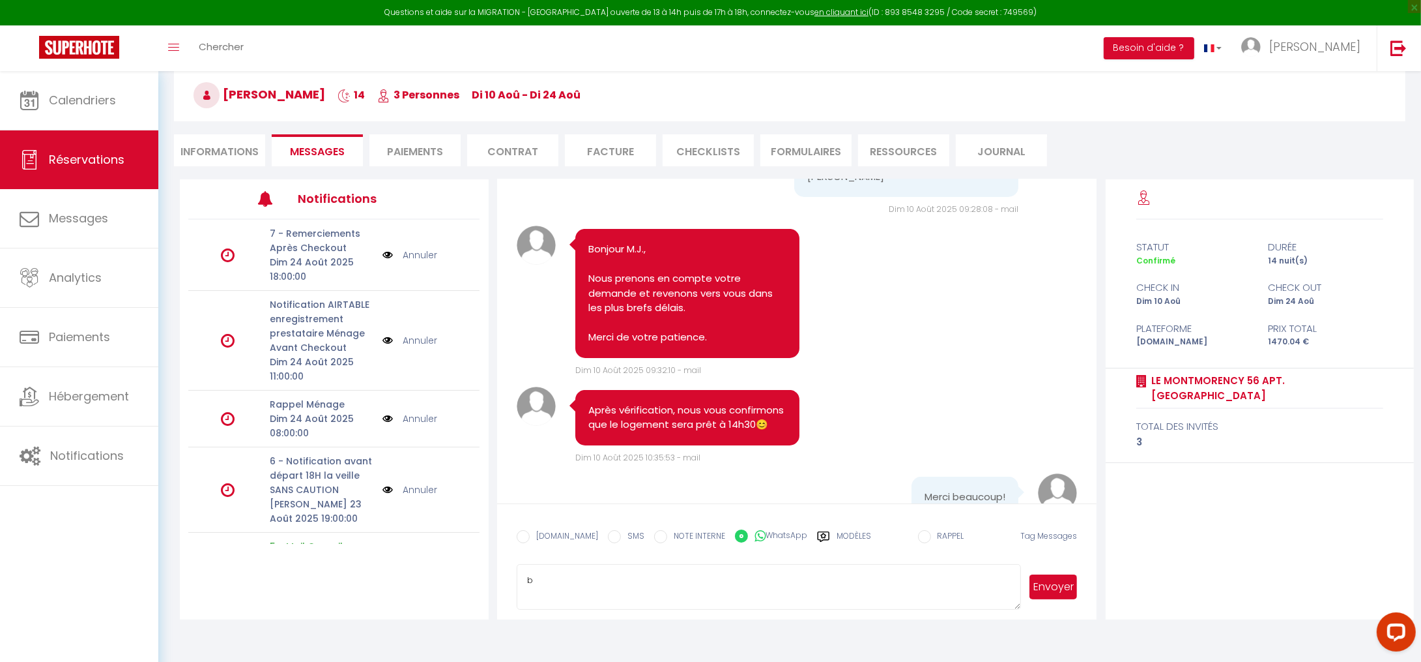
scroll to position [71, 0]
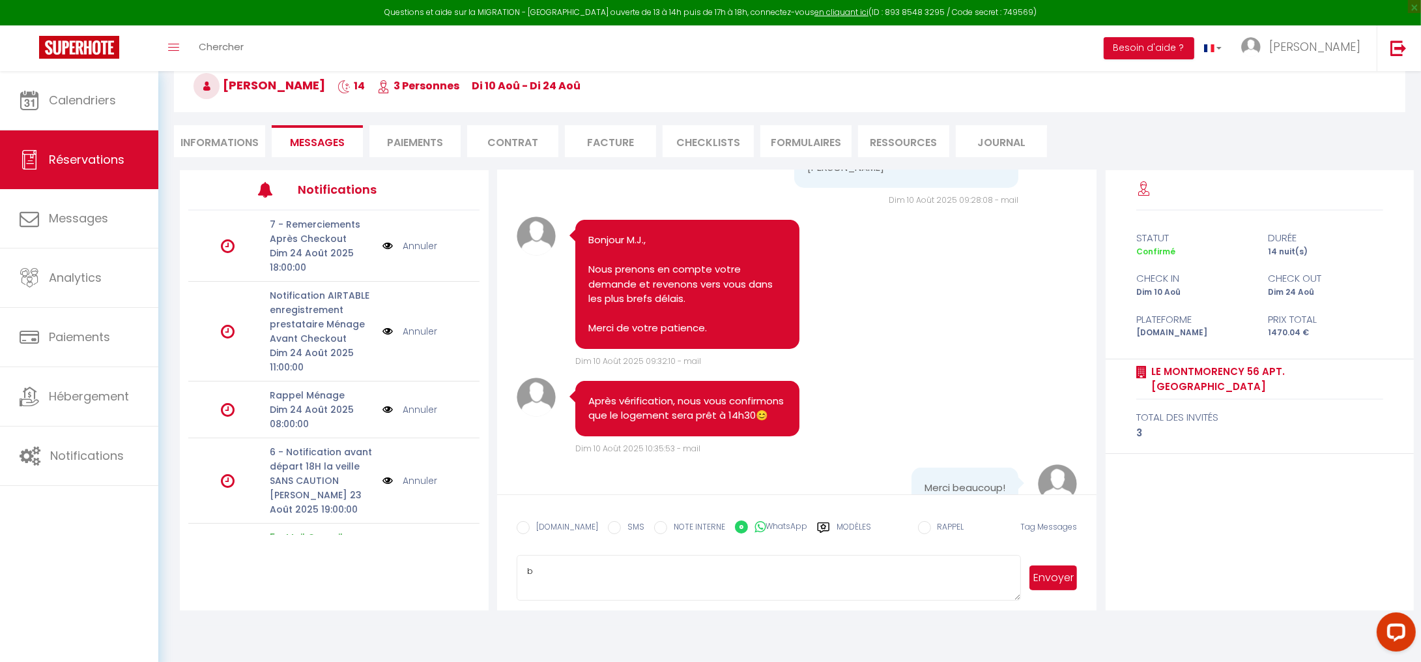
click at [271, 91] on span "[PERSON_NAME]" at bounding box center [260, 85] width 132 height 16
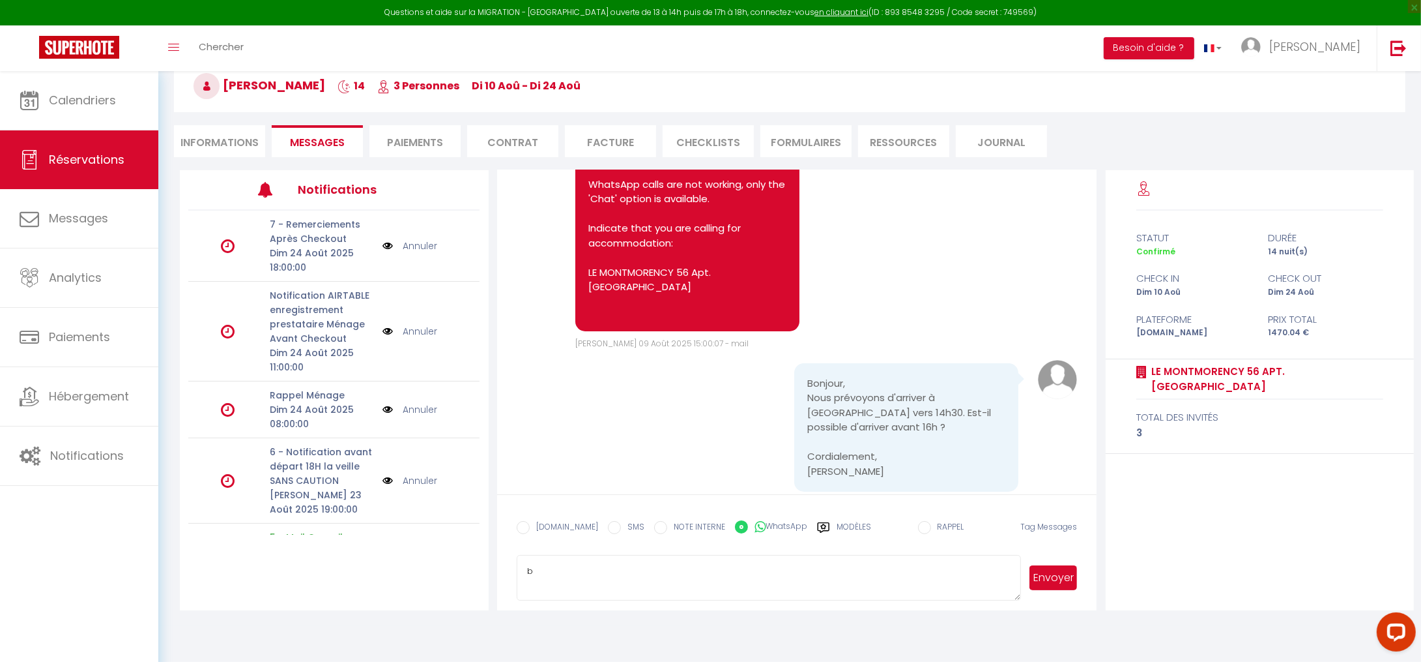
scroll to position [5843, 0]
